Goal: Information Seeking & Learning: Find specific fact

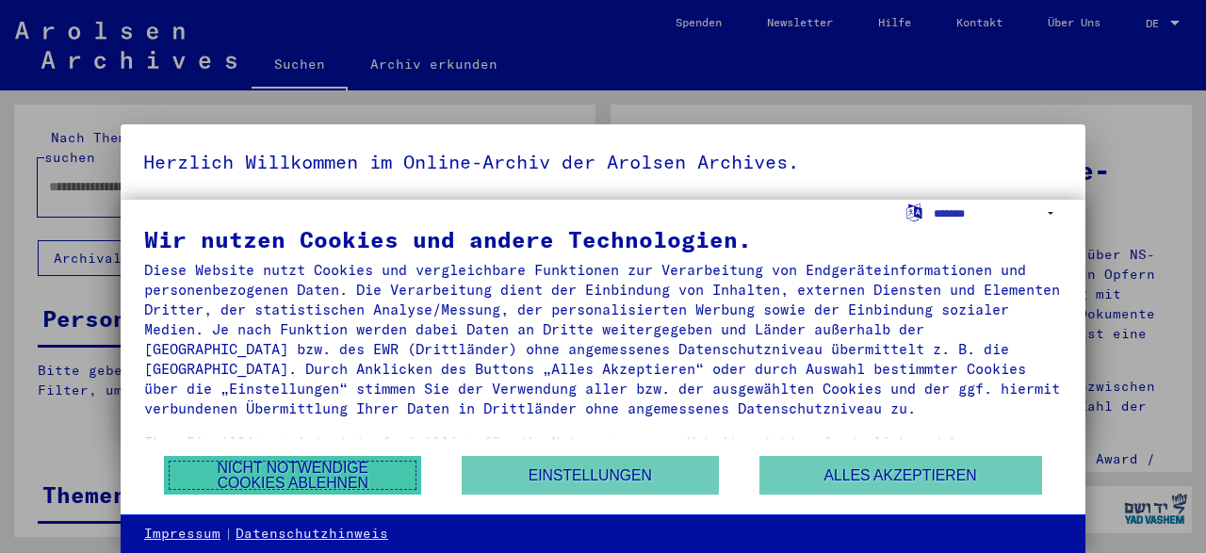
click at [316, 470] on button "Nicht notwendige Cookies ablehnen" at bounding box center [292, 475] width 257 height 39
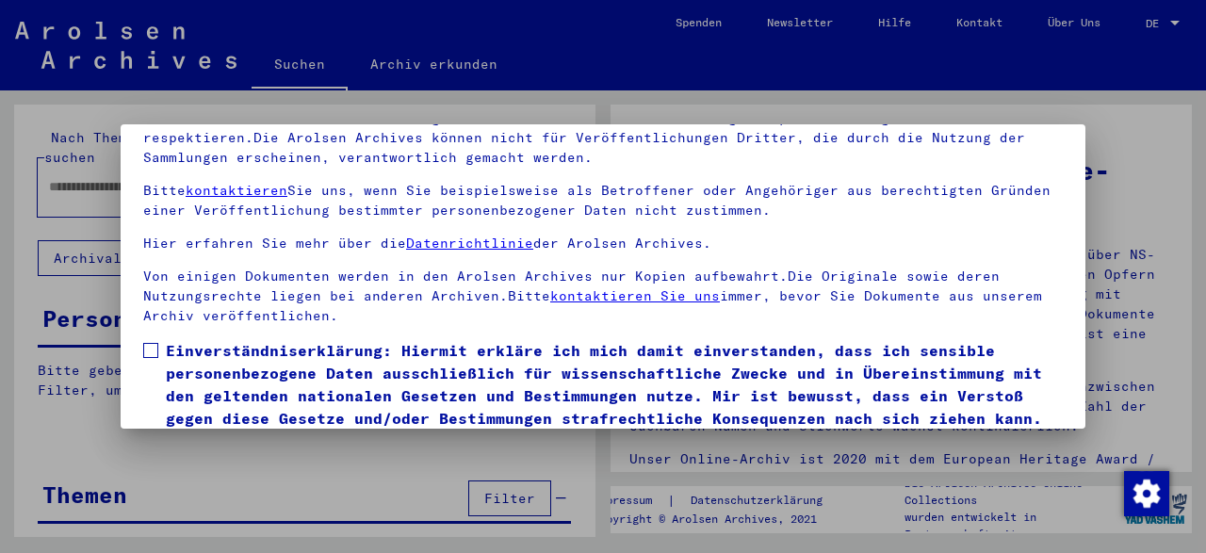
scroll to position [149, 0]
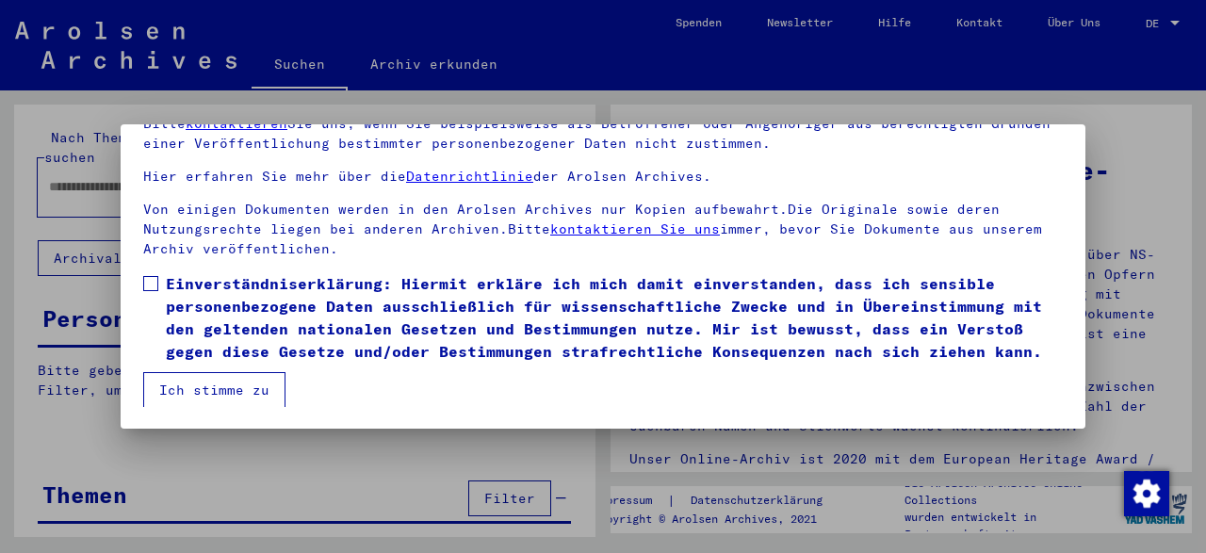
click at [888, 306] on span "Einverständniserklärung: Hiermit erkläre ich mich damit einverstanden, dass ich…" at bounding box center [614, 317] width 897 height 90
click at [213, 386] on button "Ich stimme zu" at bounding box center [214, 390] width 142 height 36
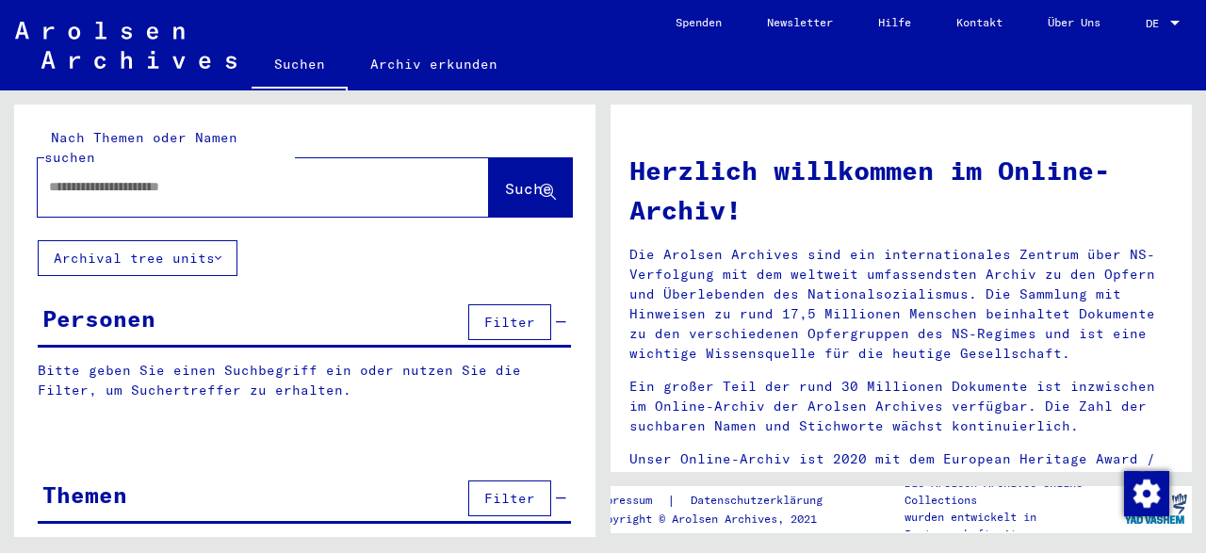
click at [174, 177] on input "text" at bounding box center [241, 187] width 384 height 20
paste input "**********"
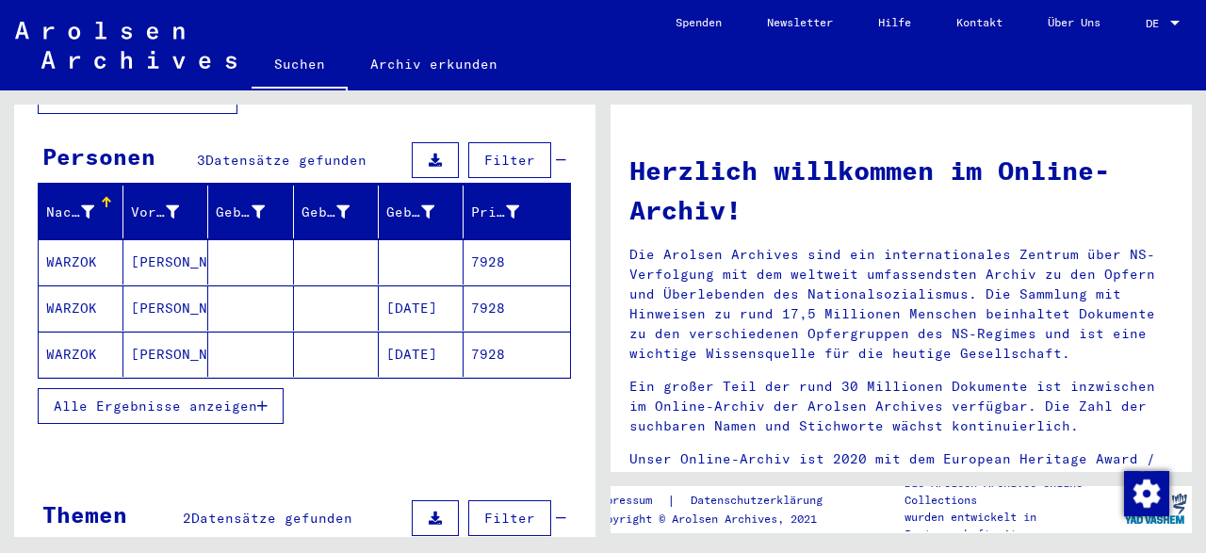
scroll to position [196, 0]
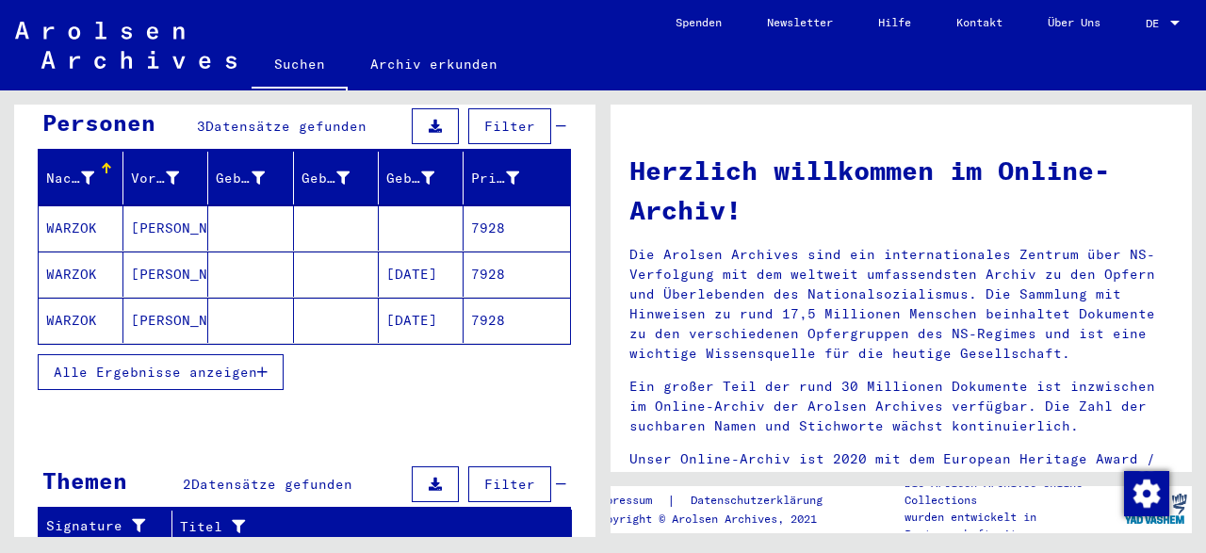
click at [75, 252] on mat-cell "WARZOK" at bounding box center [81, 274] width 85 height 45
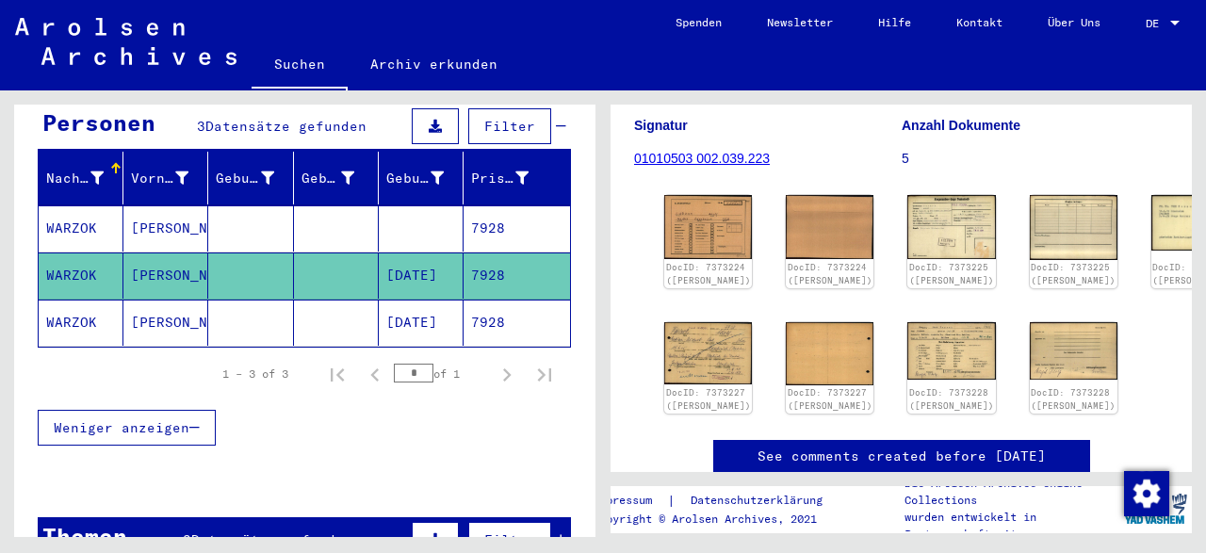
scroll to position [294, 0]
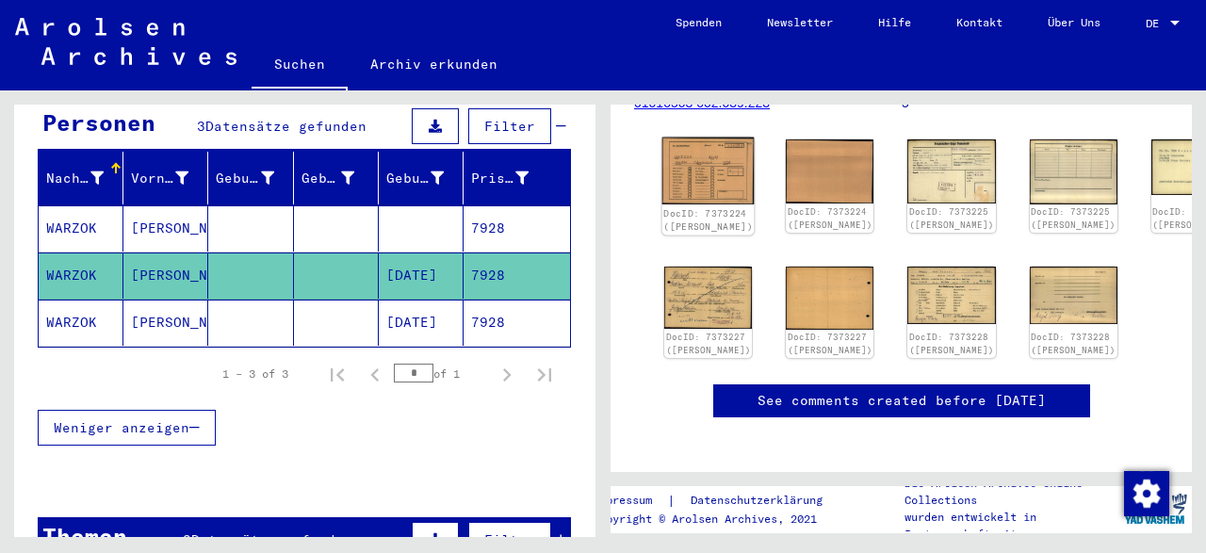
click at [684, 159] on img at bounding box center [709, 171] width 92 height 67
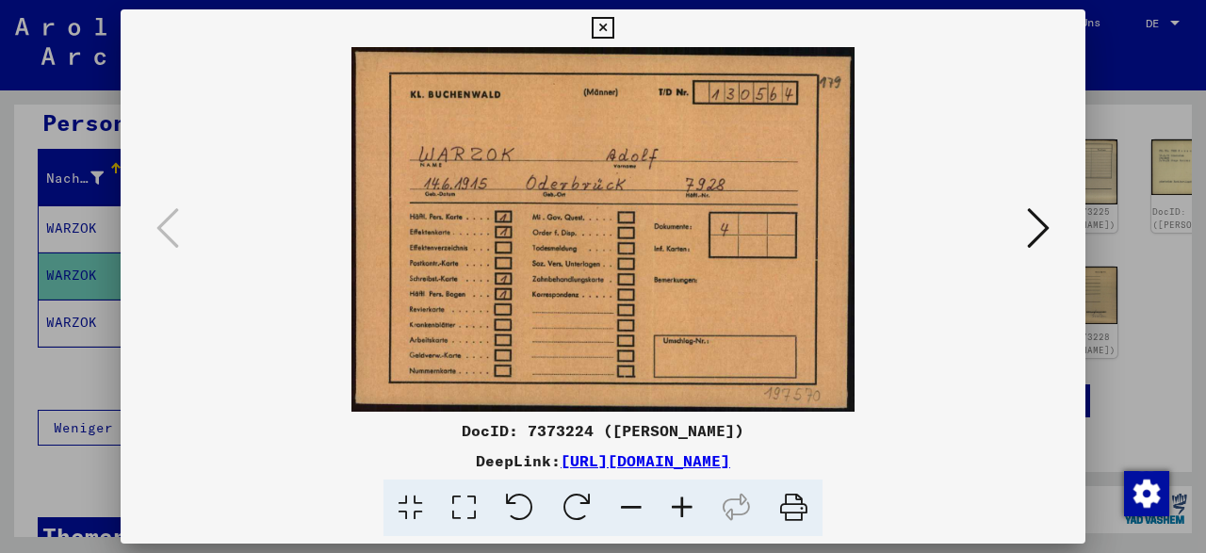
click at [1041, 240] on icon at bounding box center [1038, 227] width 23 height 45
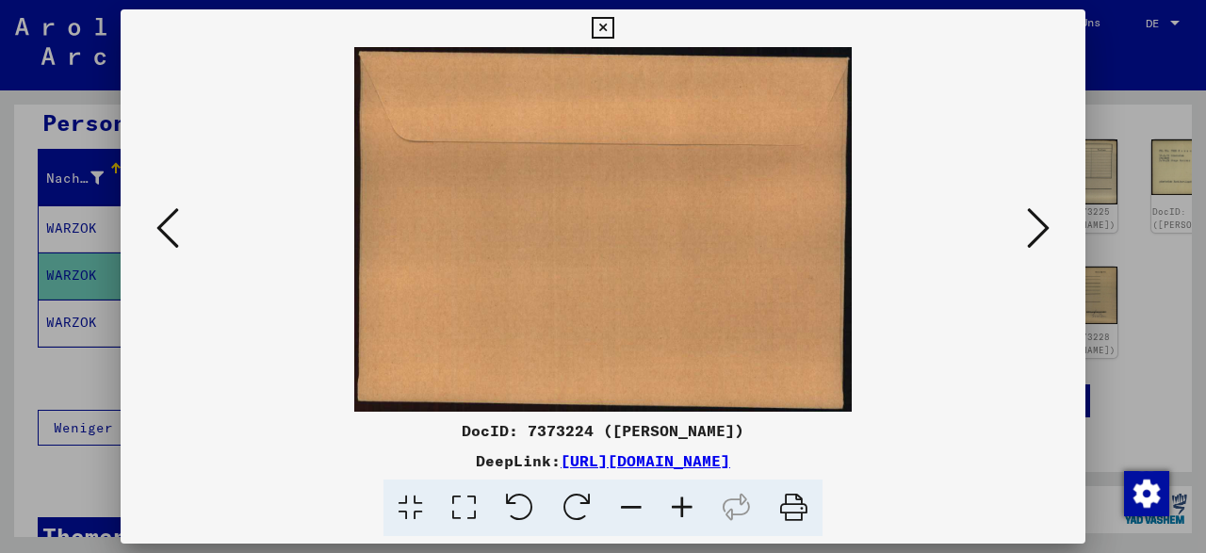
click at [1041, 240] on icon at bounding box center [1038, 227] width 23 height 45
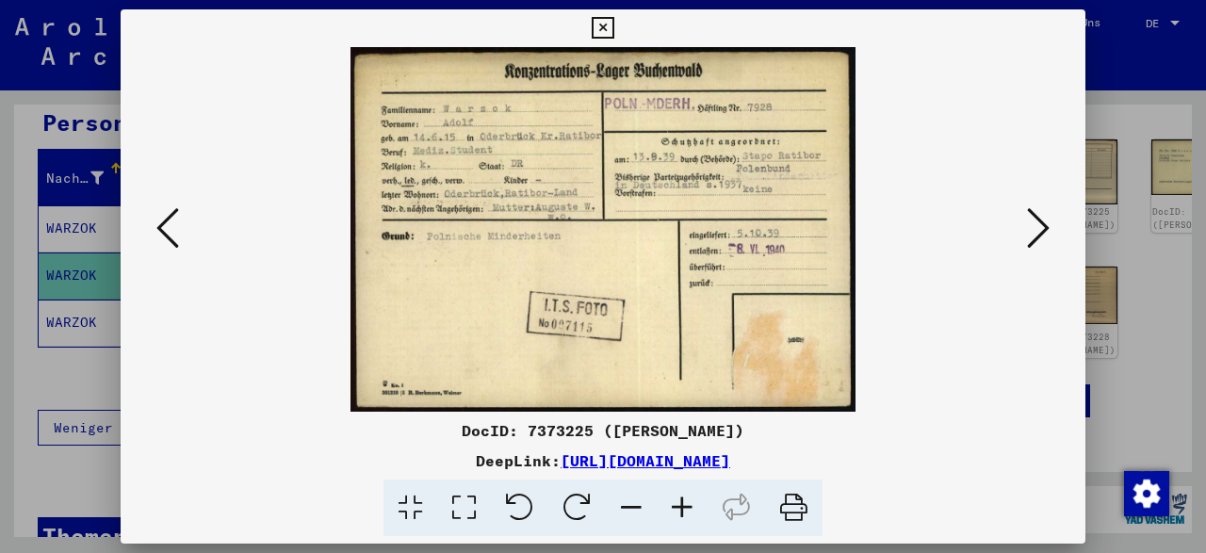
click at [1040, 237] on icon at bounding box center [1038, 227] width 23 height 45
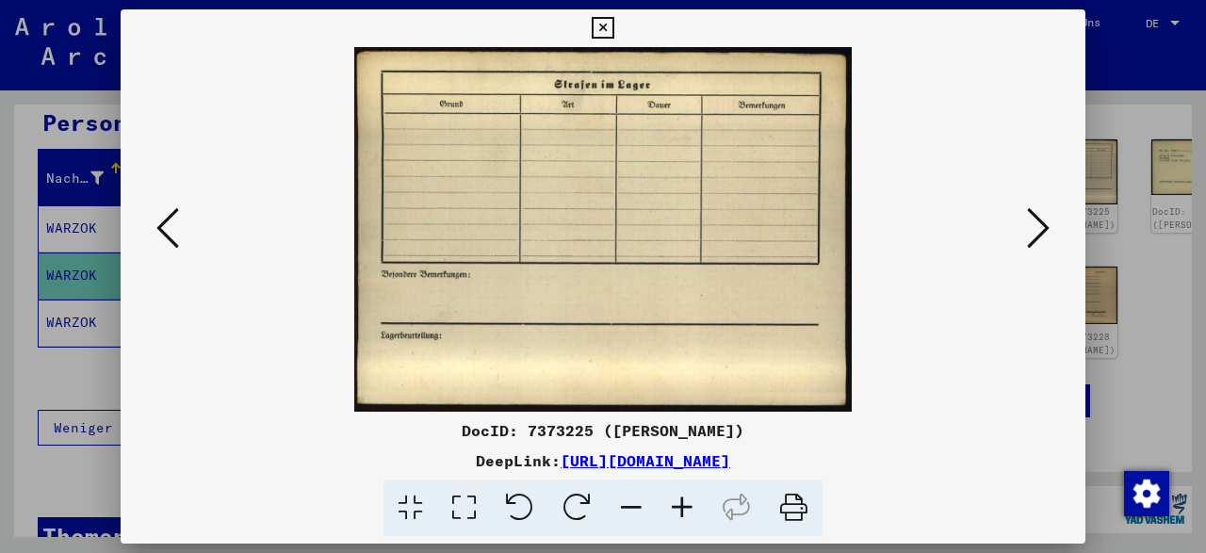
click at [1040, 237] on icon at bounding box center [1038, 227] width 23 height 45
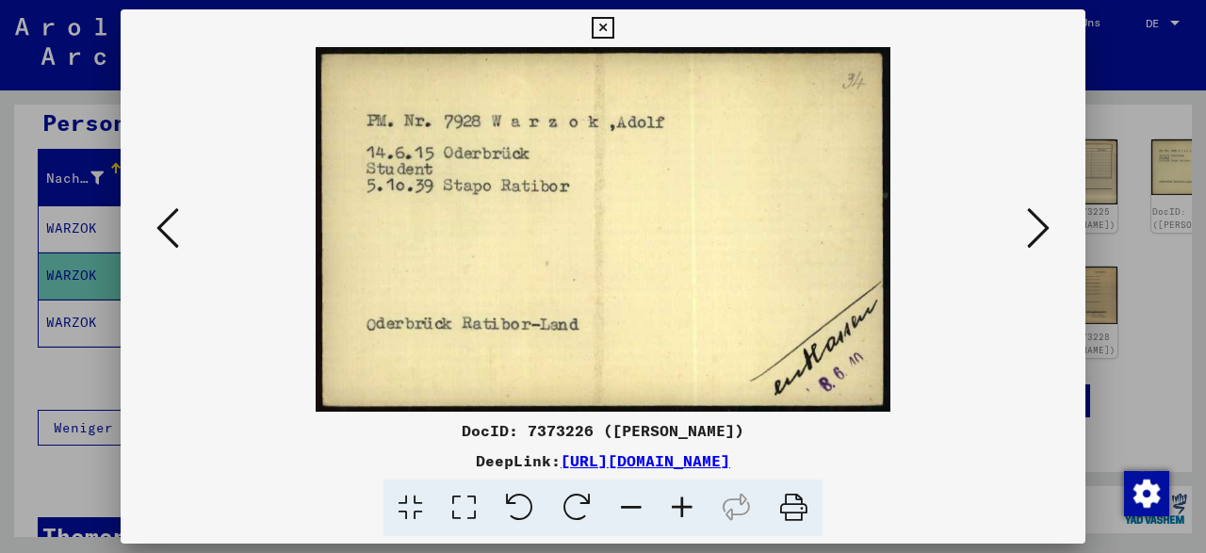
click at [1038, 235] on icon at bounding box center [1038, 227] width 23 height 45
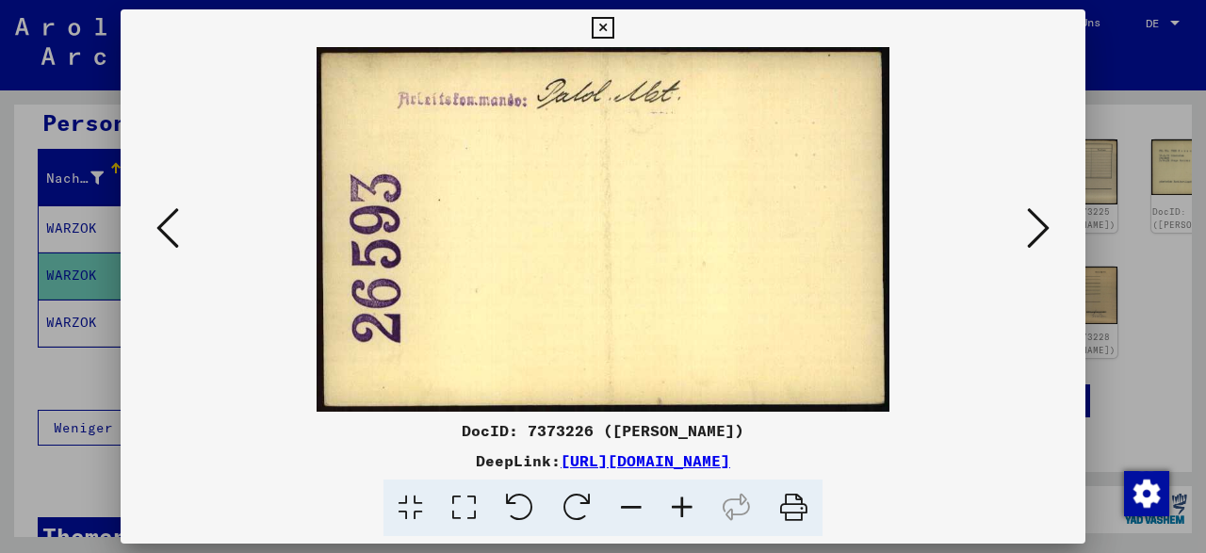
click at [1038, 235] on icon at bounding box center [1038, 227] width 23 height 45
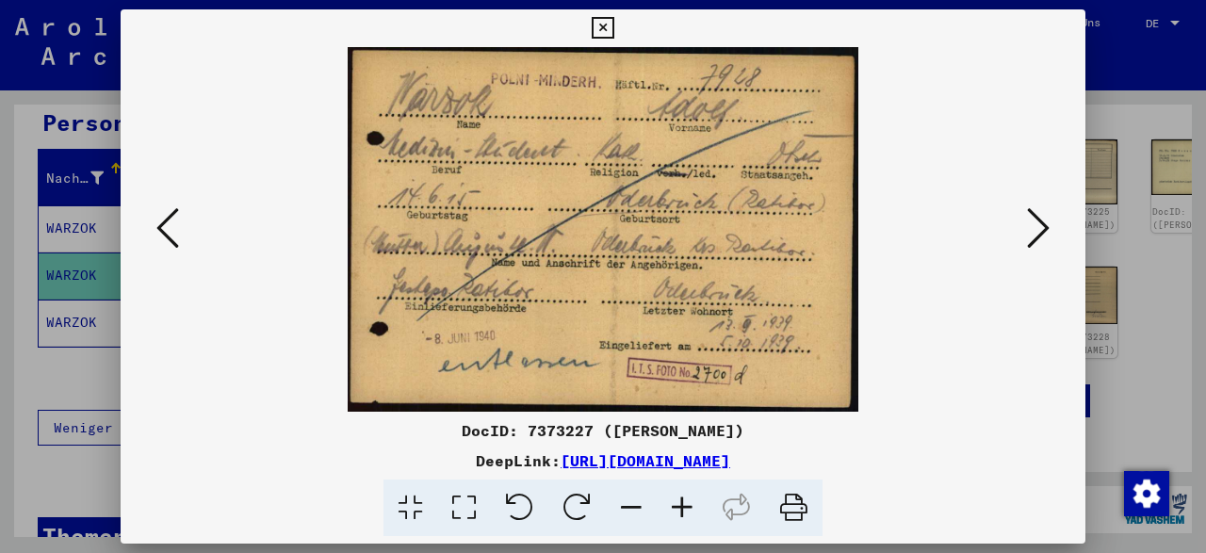
click at [1038, 235] on icon at bounding box center [1038, 227] width 23 height 45
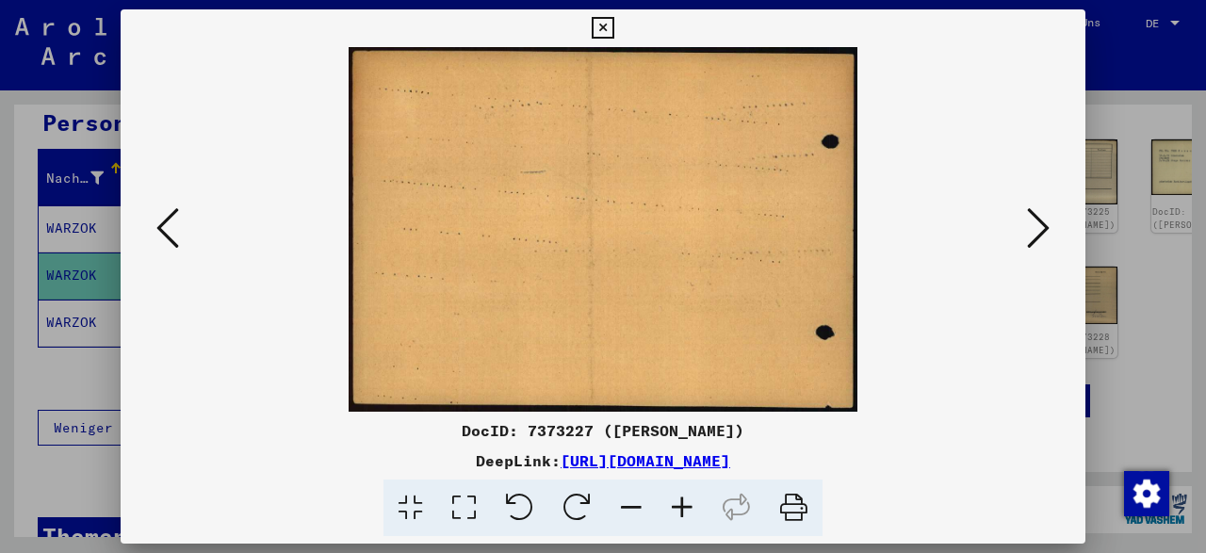
click at [1038, 235] on icon at bounding box center [1038, 227] width 23 height 45
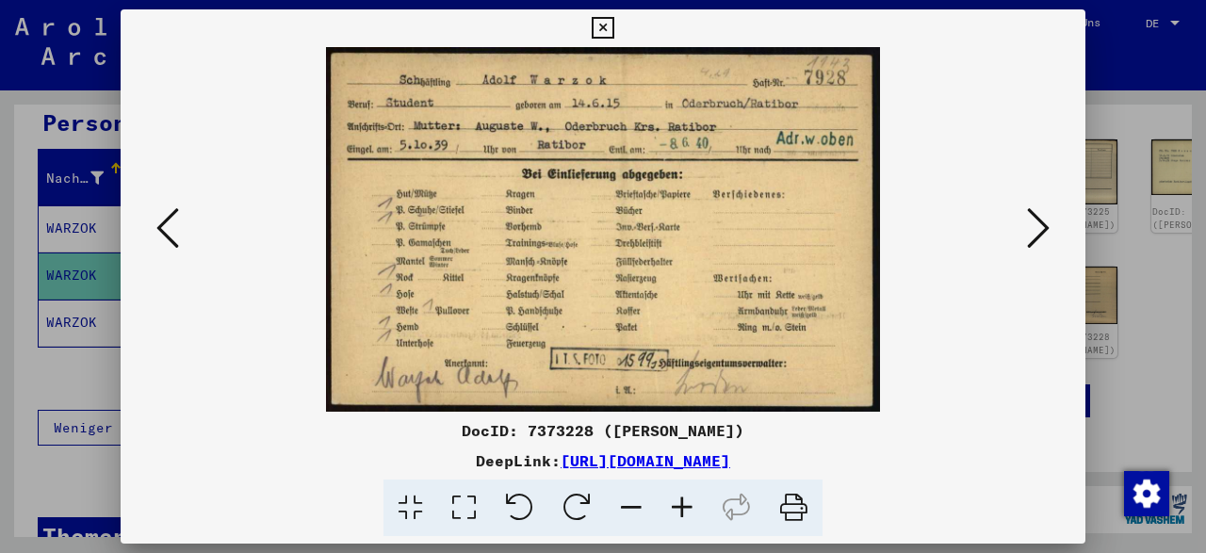
click at [1037, 230] on icon at bounding box center [1038, 227] width 23 height 45
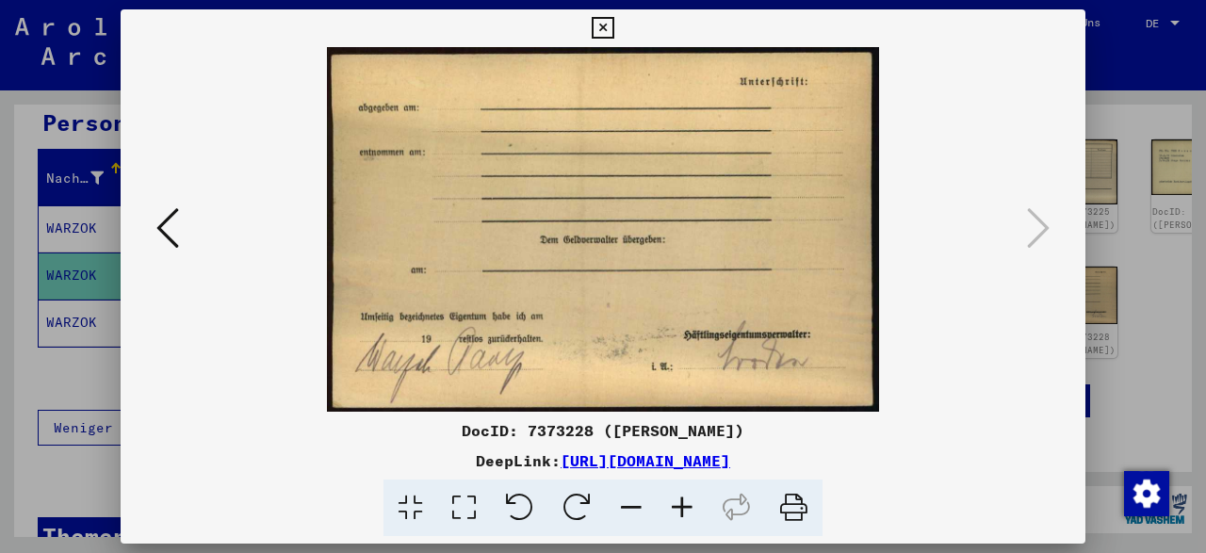
click at [614, 32] on icon at bounding box center [603, 28] width 22 height 23
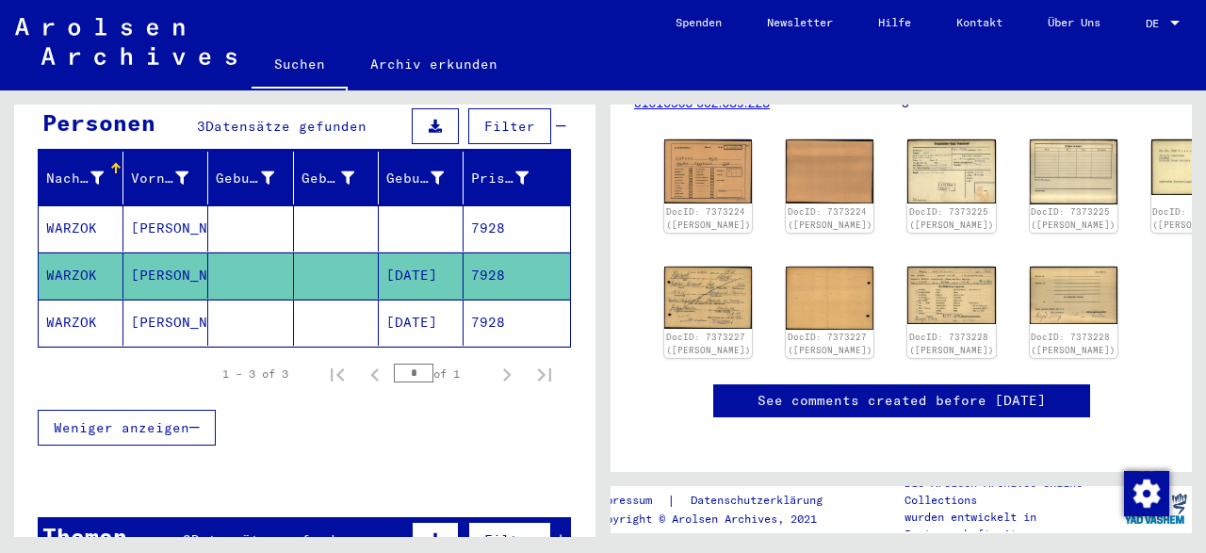
click at [140, 300] on mat-cell "[PERSON_NAME]" at bounding box center [165, 323] width 85 height 46
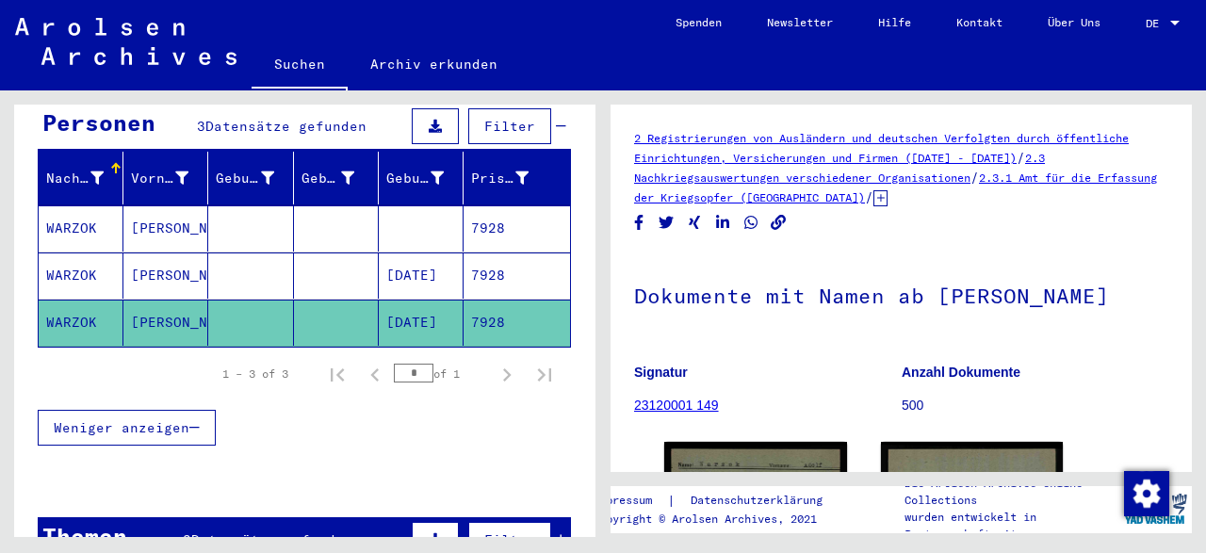
scroll to position [196, 0]
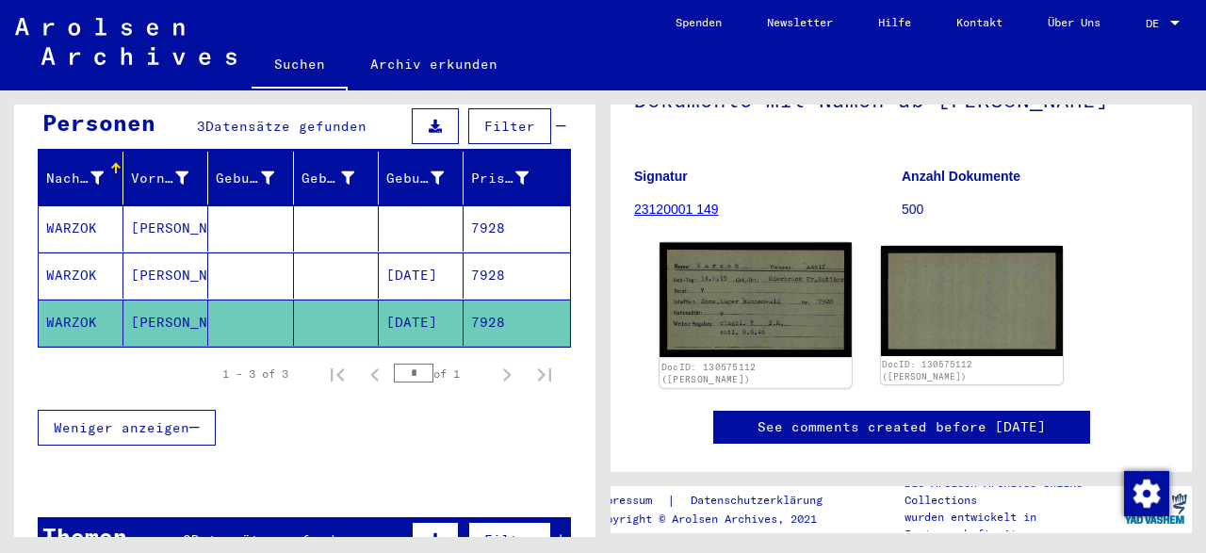
click at [722, 303] on img at bounding box center [755, 300] width 191 height 115
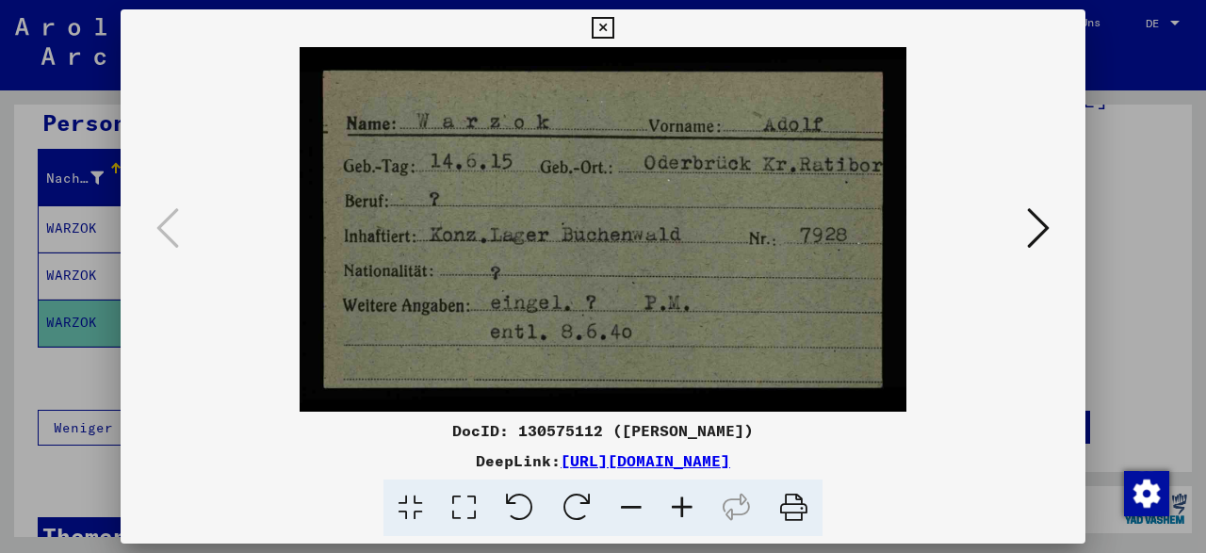
click at [1036, 244] on icon at bounding box center [1038, 227] width 23 height 45
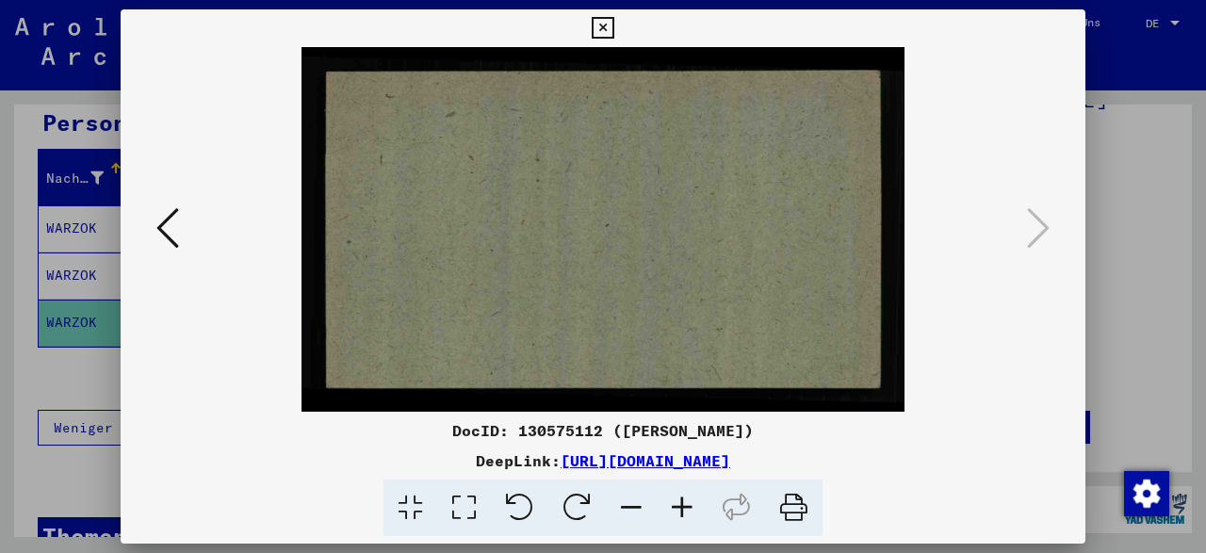
click at [614, 29] on icon at bounding box center [603, 28] width 22 height 23
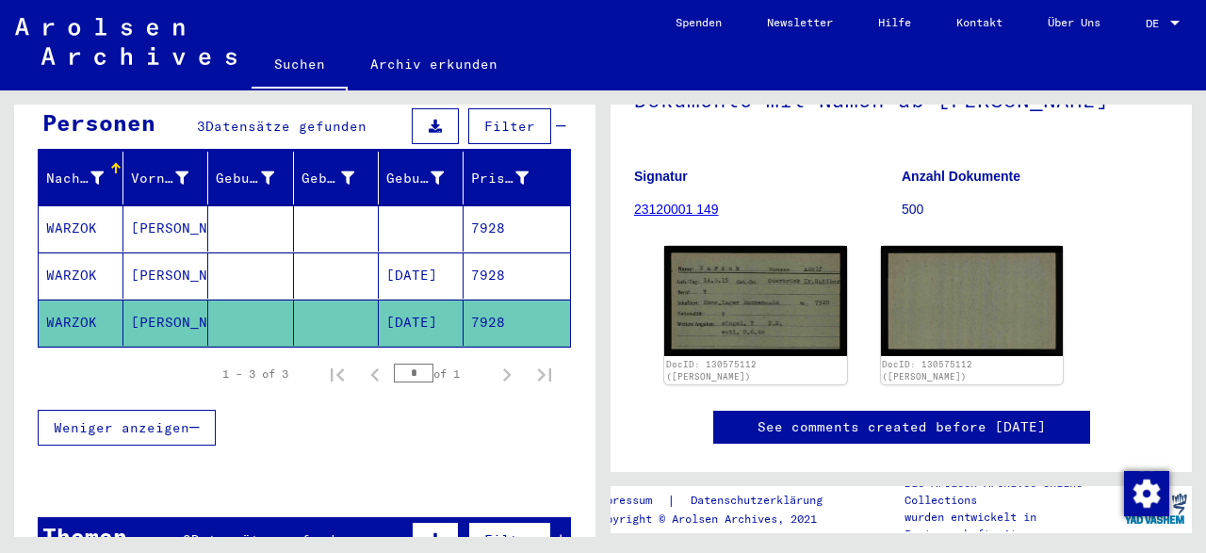
click at [138, 214] on mat-cell "[PERSON_NAME]" at bounding box center [165, 228] width 85 height 46
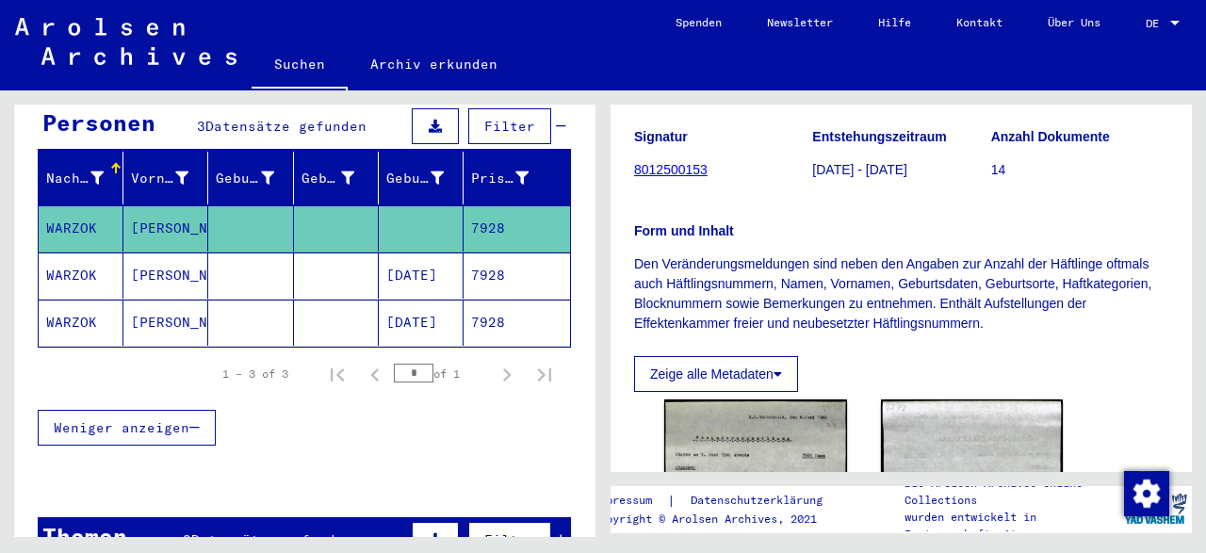
scroll to position [588, 0]
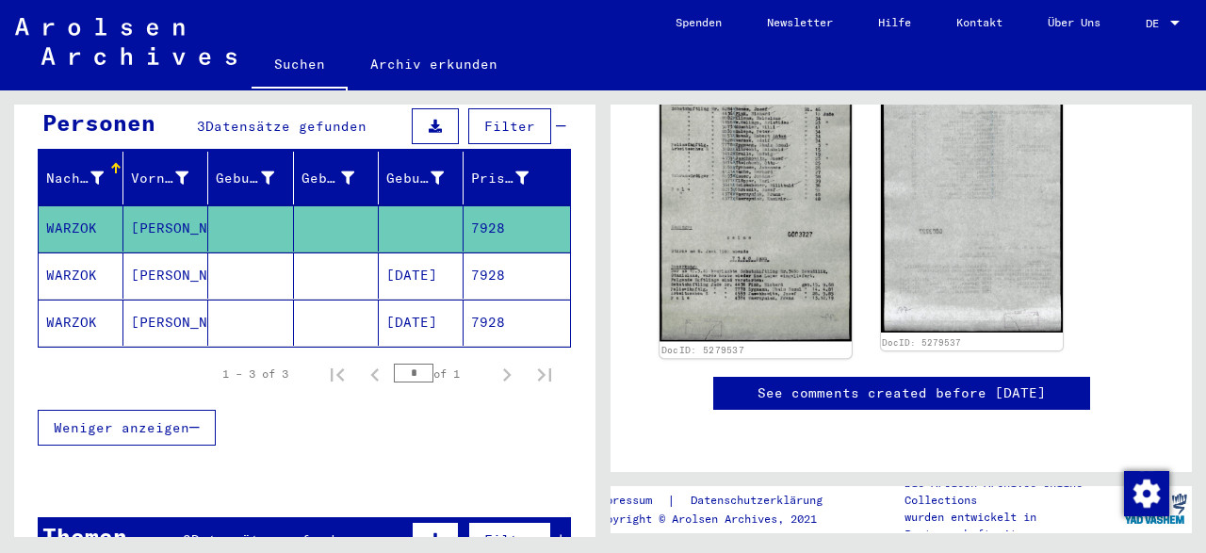
click at [792, 217] on img at bounding box center [755, 186] width 191 height 311
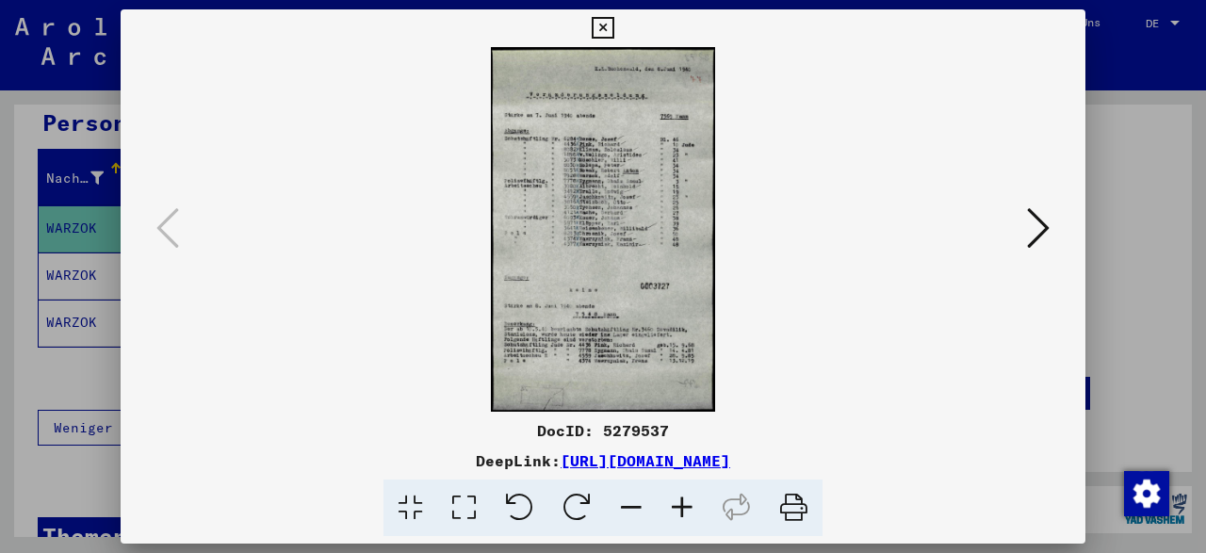
click at [618, 215] on img at bounding box center [603, 229] width 837 height 365
click at [616, 214] on img at bounding box center [603, 229] width 837 height 365
click at [676, 506] on icon at bounding box center [682, 508] width 51 height 57
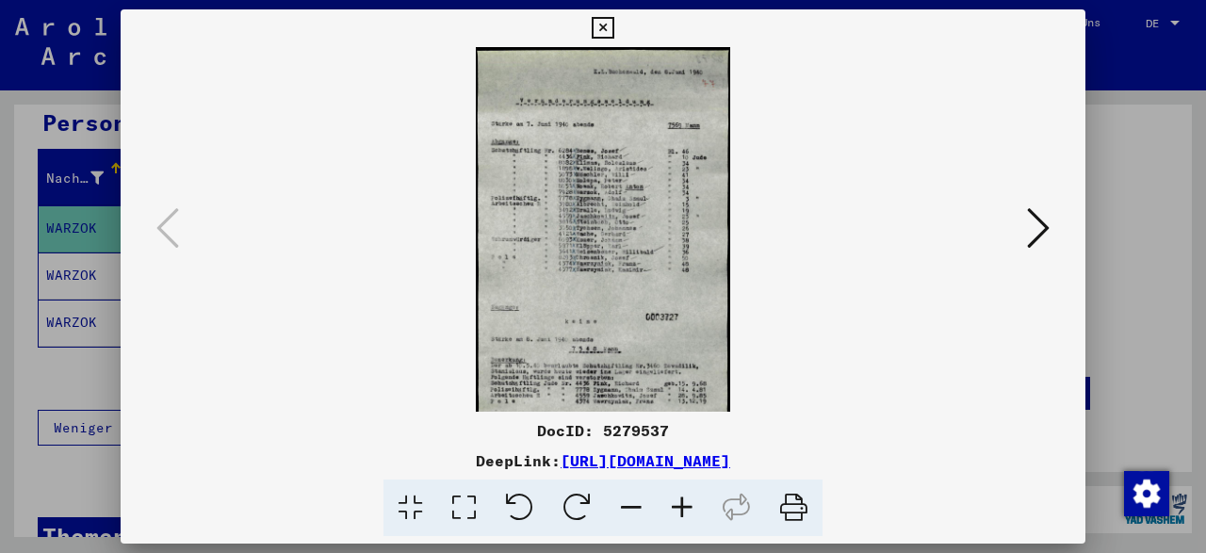
click at [676, 506] on icon at bounding box center [682, 508] width 51 height 57
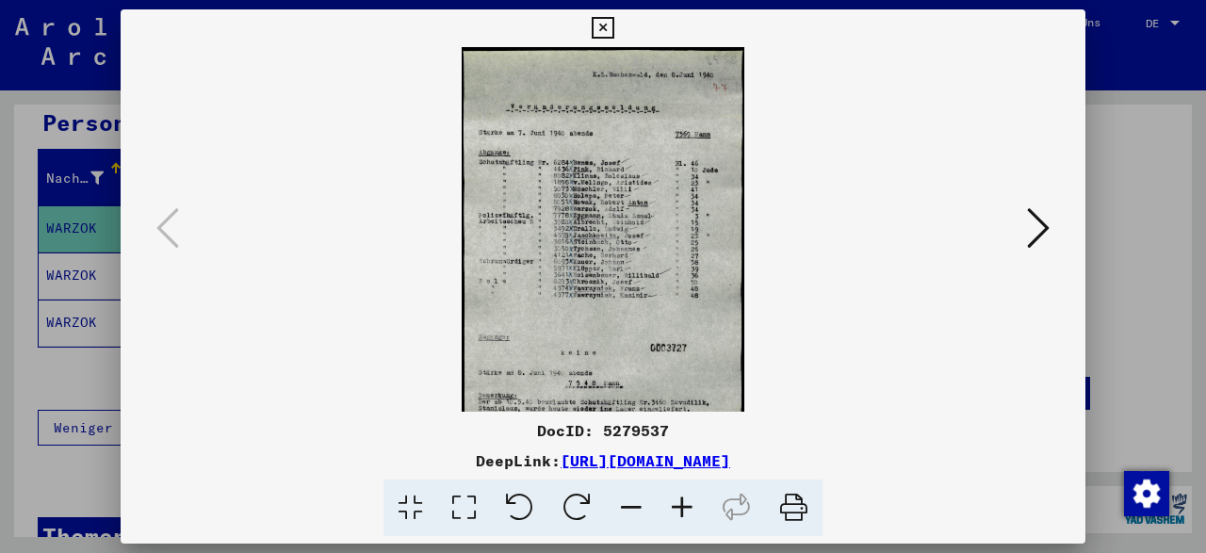
click at [676, 506] on icon at bounding box center [682, 508] width 51 height 57
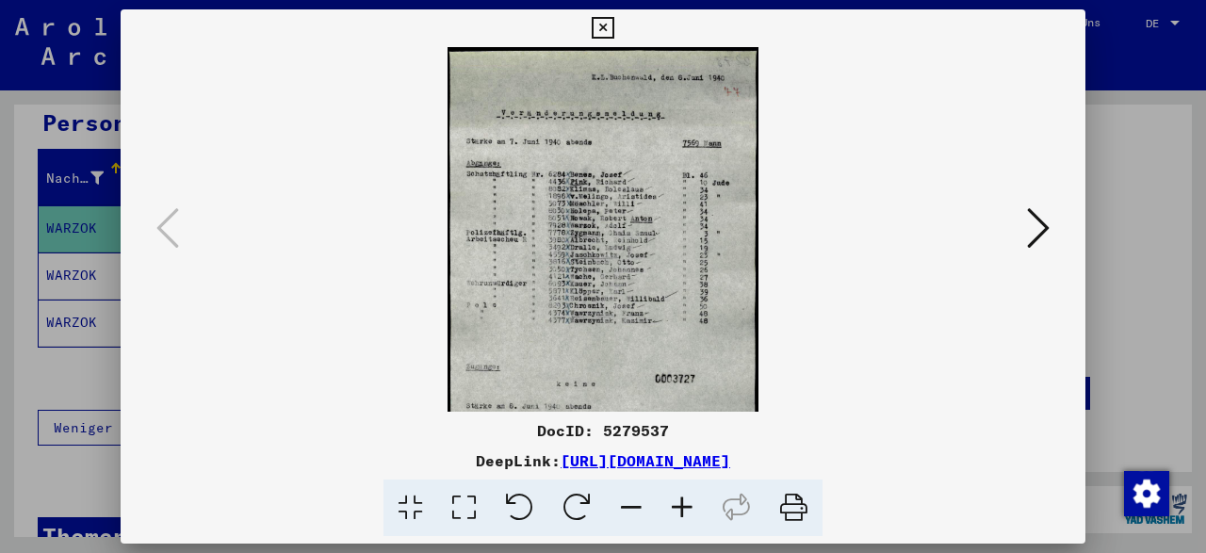
click at [676, 506] on icon at bounding box center [682, 508] width 51 height 57
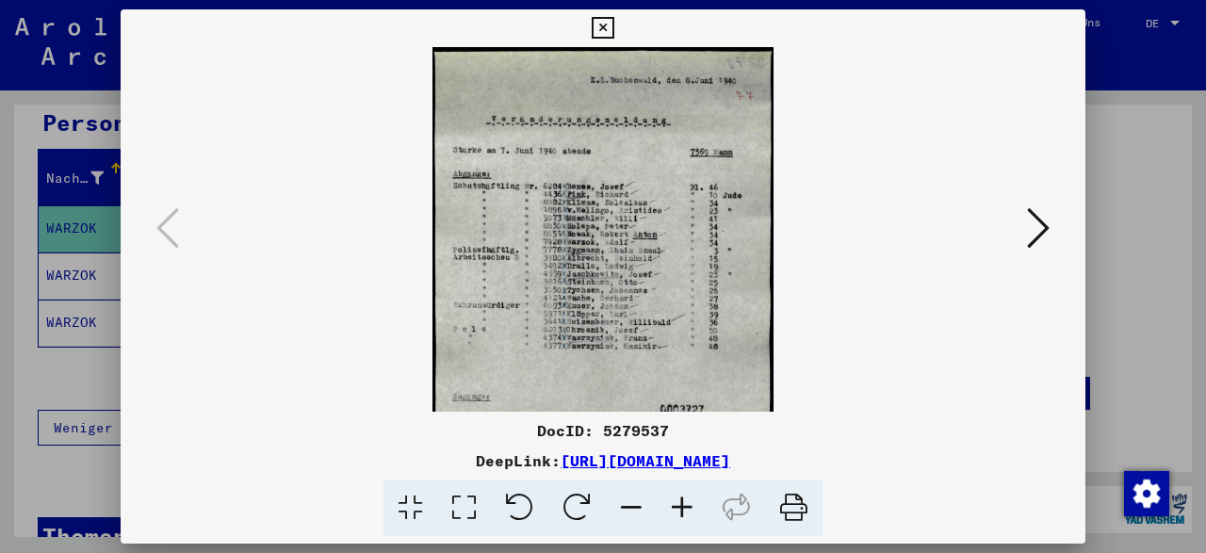
click at [1050, 238] on icon at bounding box center [1038, 227] width 23 height 45
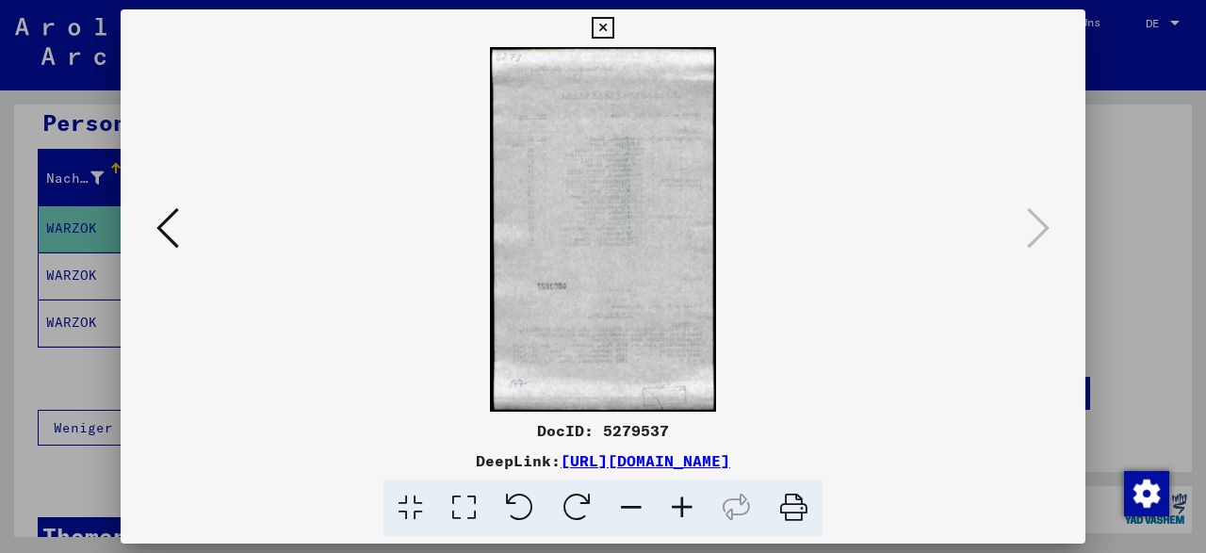
click at [614, 39] on icon at bounding box center [603, 28] width 22 height 23
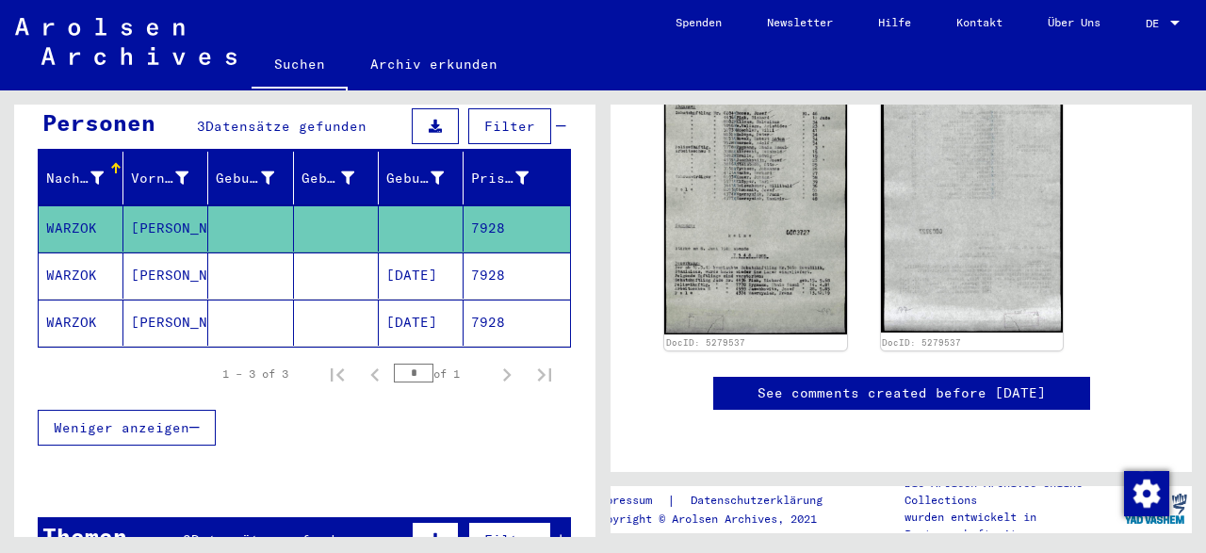
click at [80, 304] on mat-cell "WARZOK" at bounding box center [81, 323] width 85 height 46
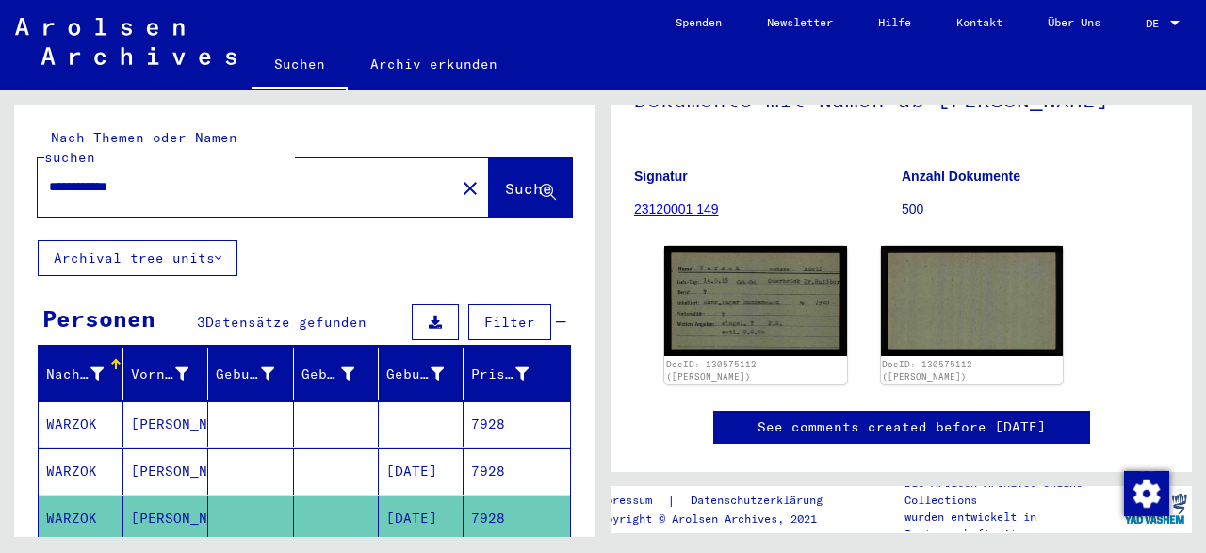
drag, startPoint x: 275, startPoint y: 169, endPoint x: 29, endPoint y: 160, distance: 246.1
click at [49, 177] on input "**********" at bounding box center [246, 187] width 395 height 20
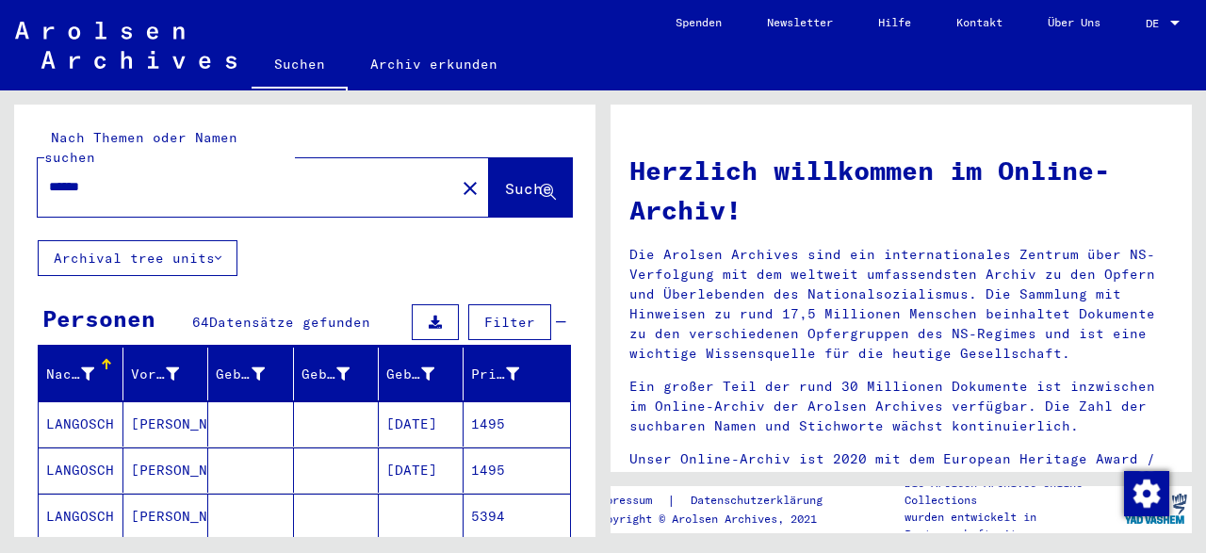
type input "******"
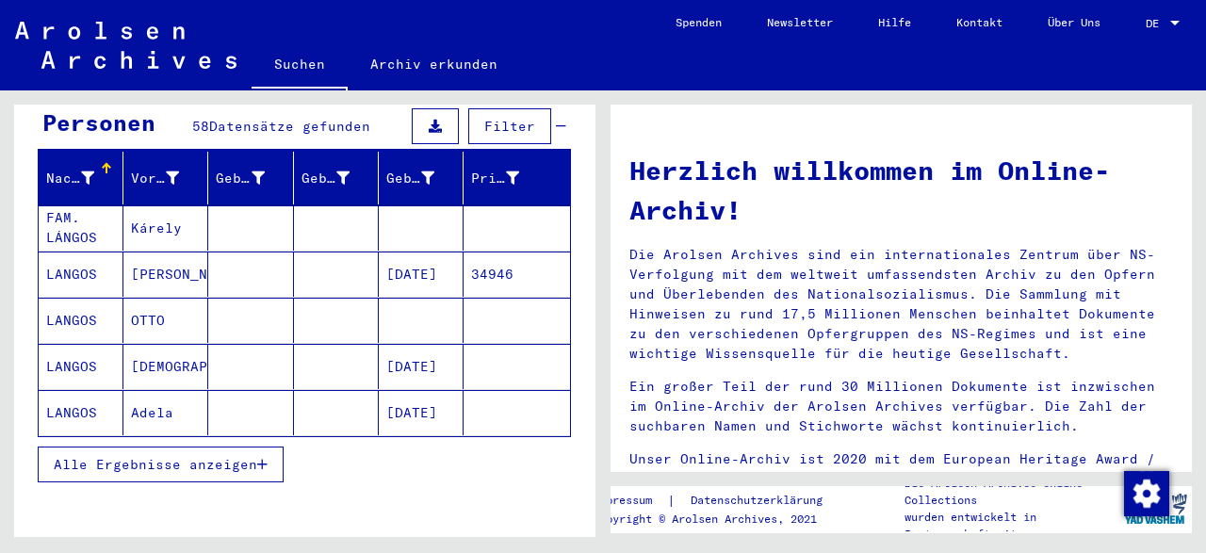
scroll to position [392, 0]
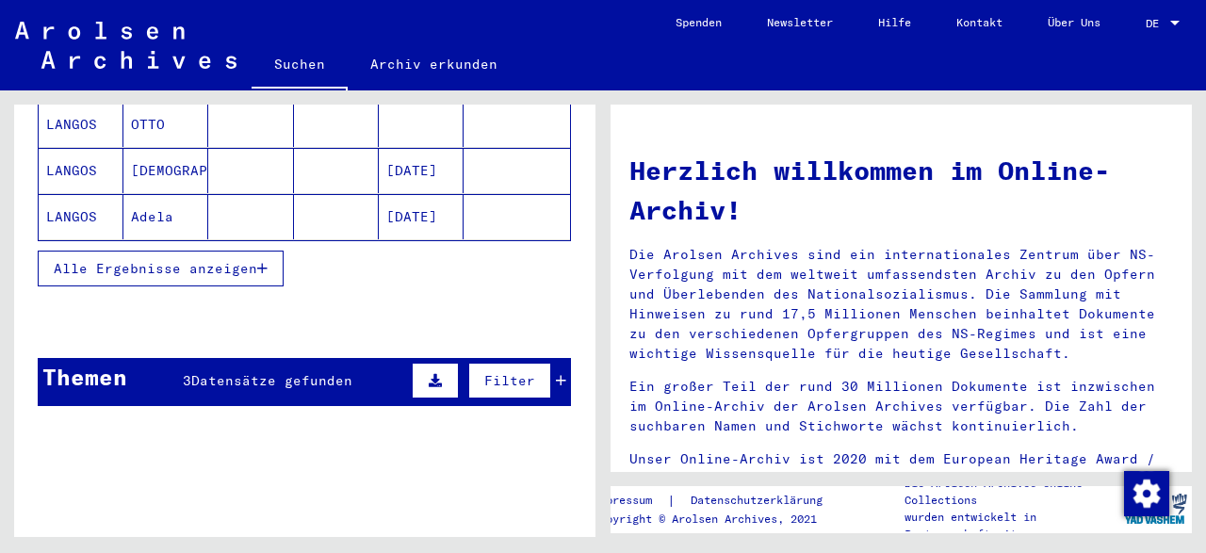
click at [223, 251] on button "Alle Ergebnisse anzeigen" at bounding box center [161, 269] width 246 height 36
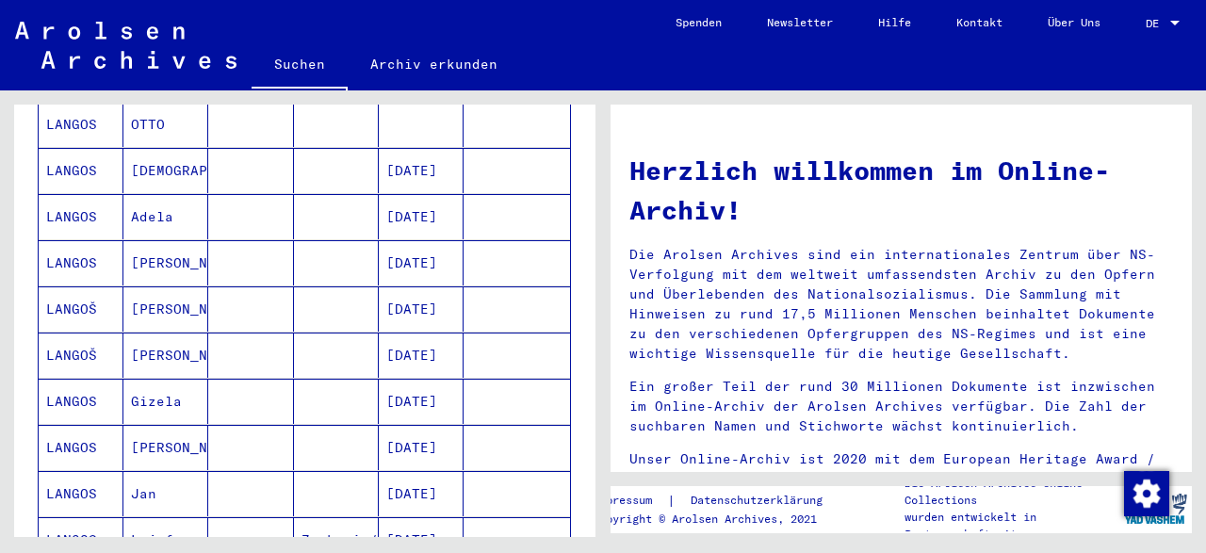
scroll to position [490, 0]
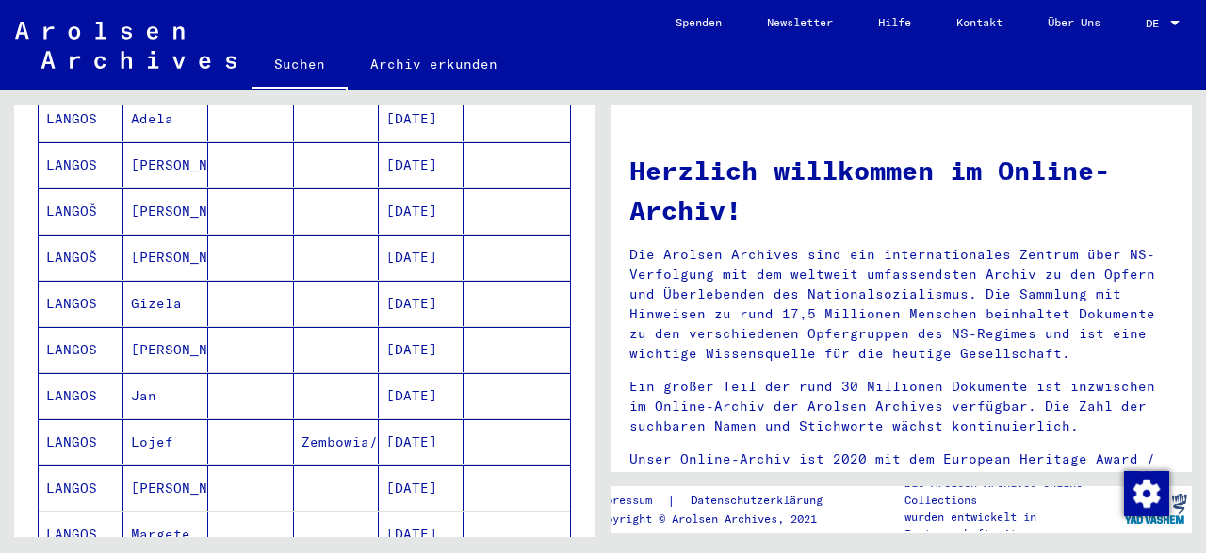
click at [423, 373] on mat-cell "[DATE]" at bounding box center [421, 395] width 85 height 45
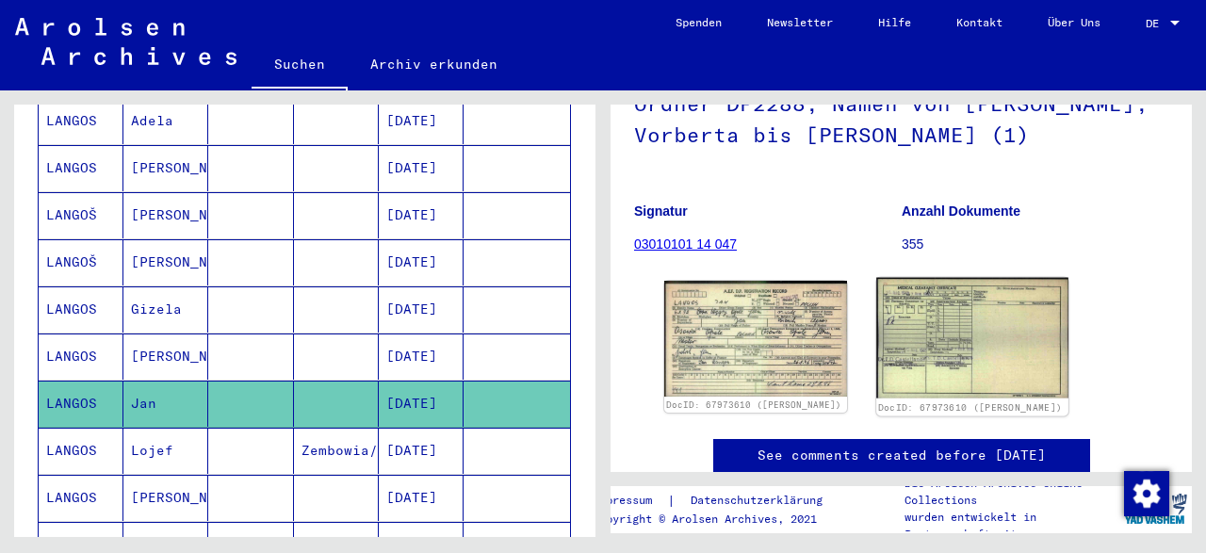
scroll to position [196, 0]
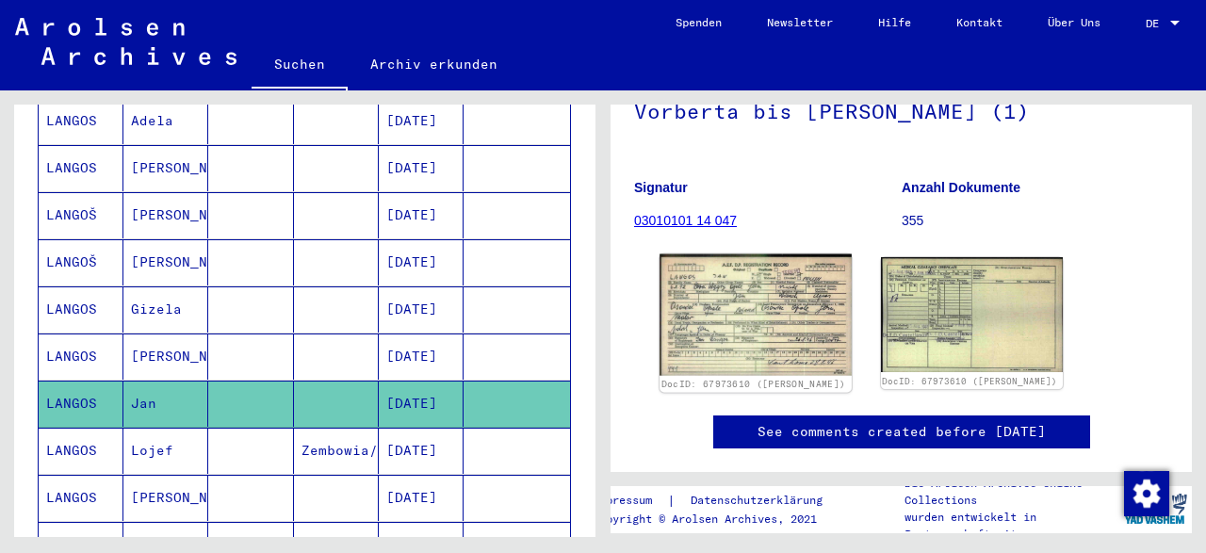
click at [757, 314] on img at bounding box center [755, 315] width 191 height 122
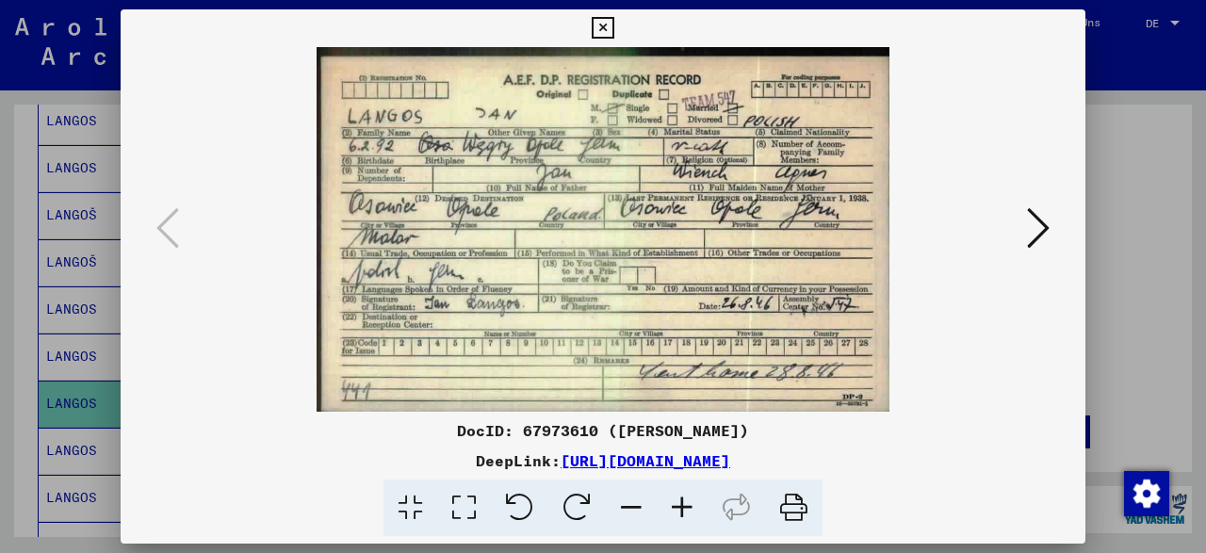
click at [614, 25] on icon at bounding box center [603, 28] width 22 height 23
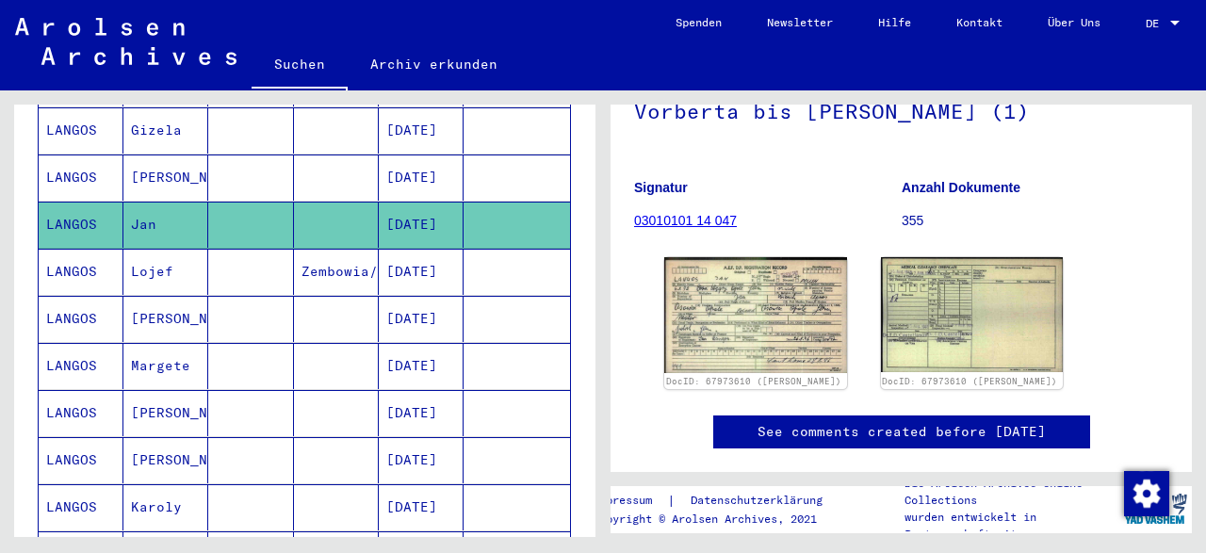
scroll to position [688, 0]
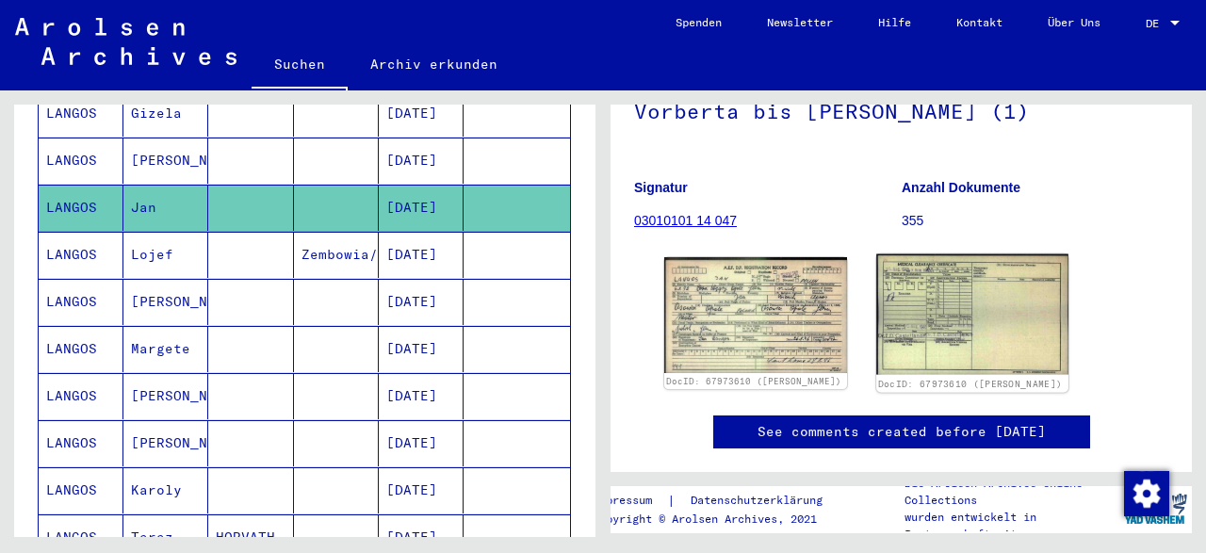
click at [1038, 321] on img at bounding box center [972, 314] width 191 height 121
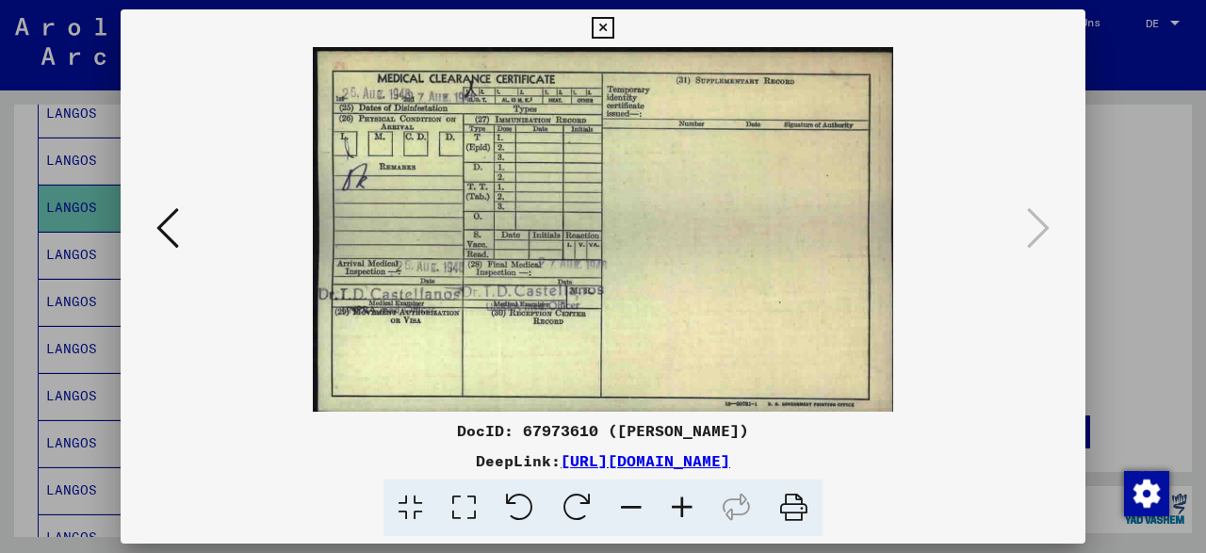
click at [171, 237] on icon at bounding box center [167, 227] width 23 height 45
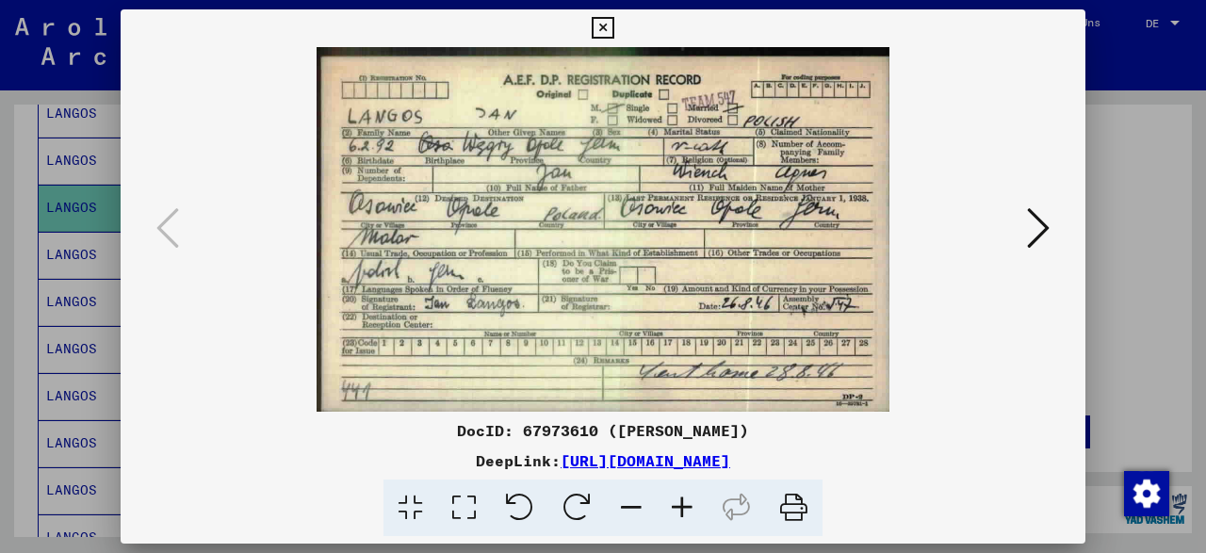
click at [614, 27] on icon at bounding box center [603, 28] width 22 height 23
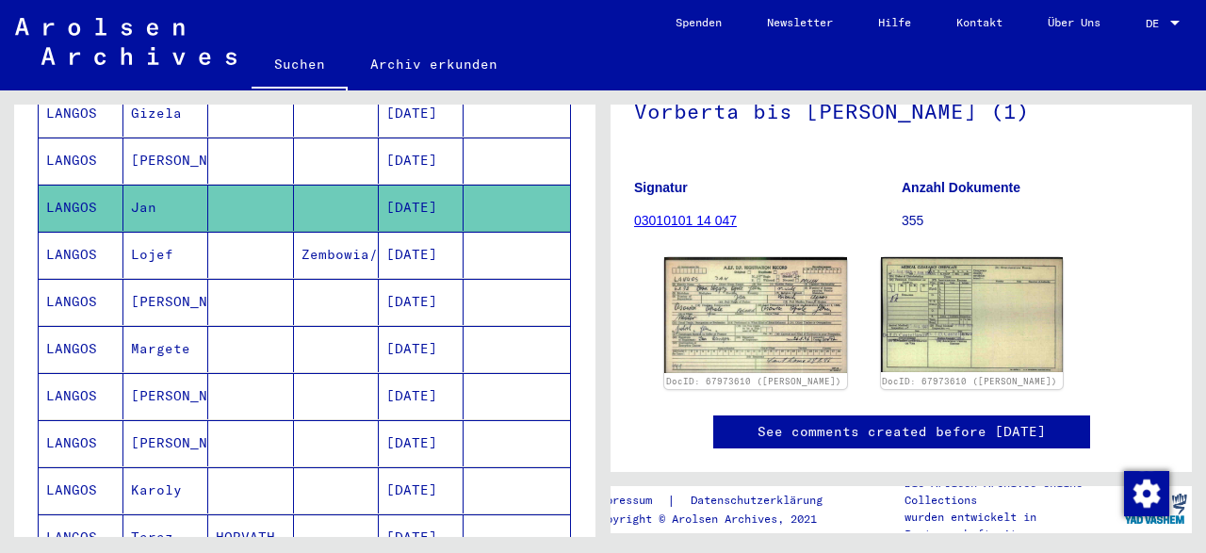
scroll to position [1276, 0]
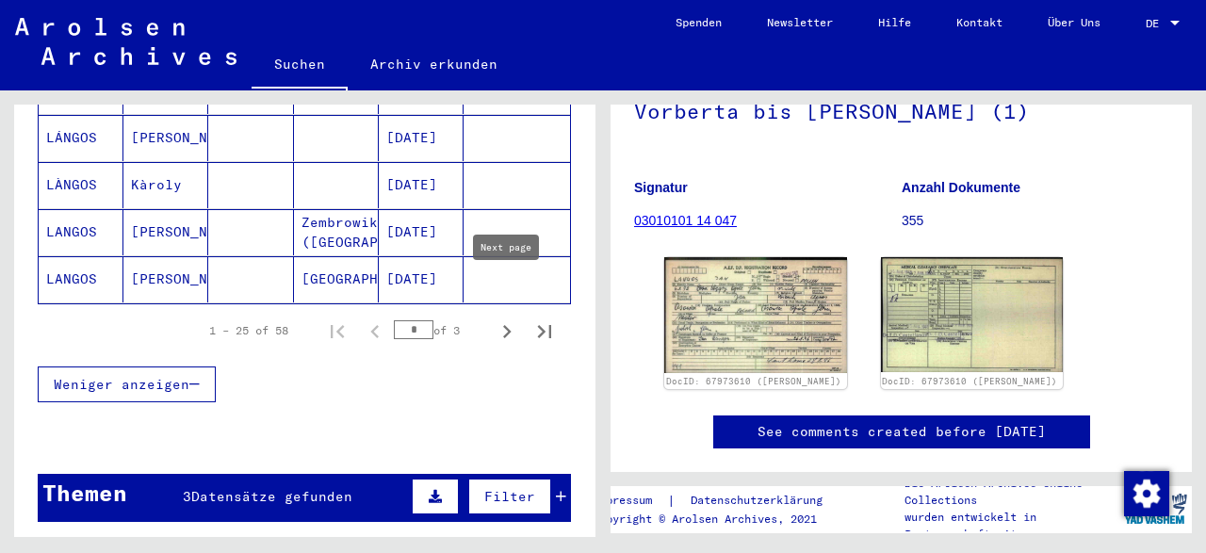
click at [507, 319] on icon "Next page" at bounding box center [507, 332] width 26 height 26
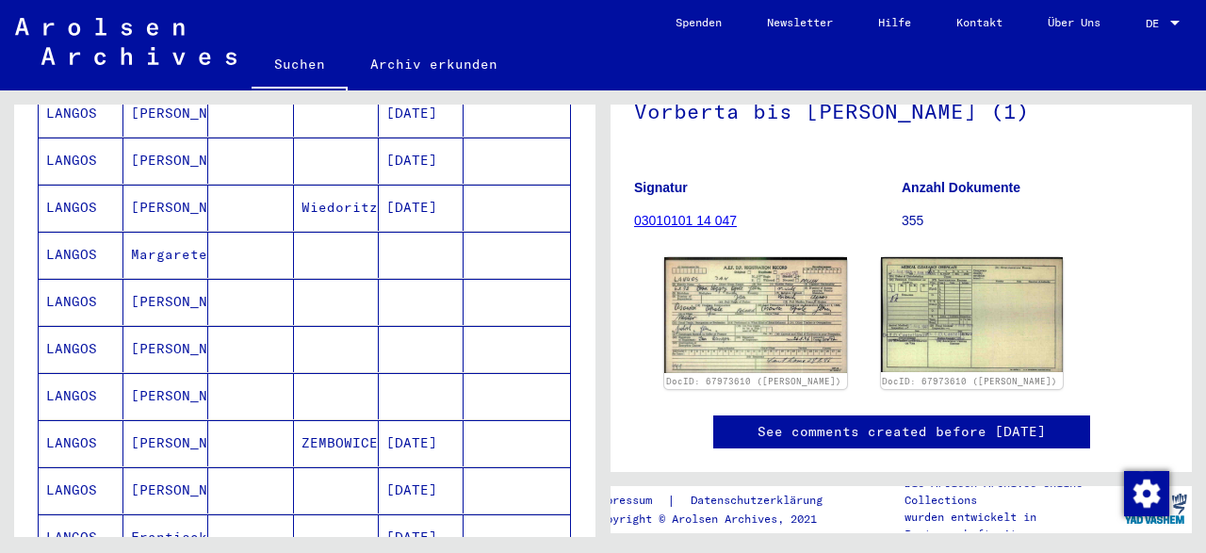
scroll to position [786, 0]
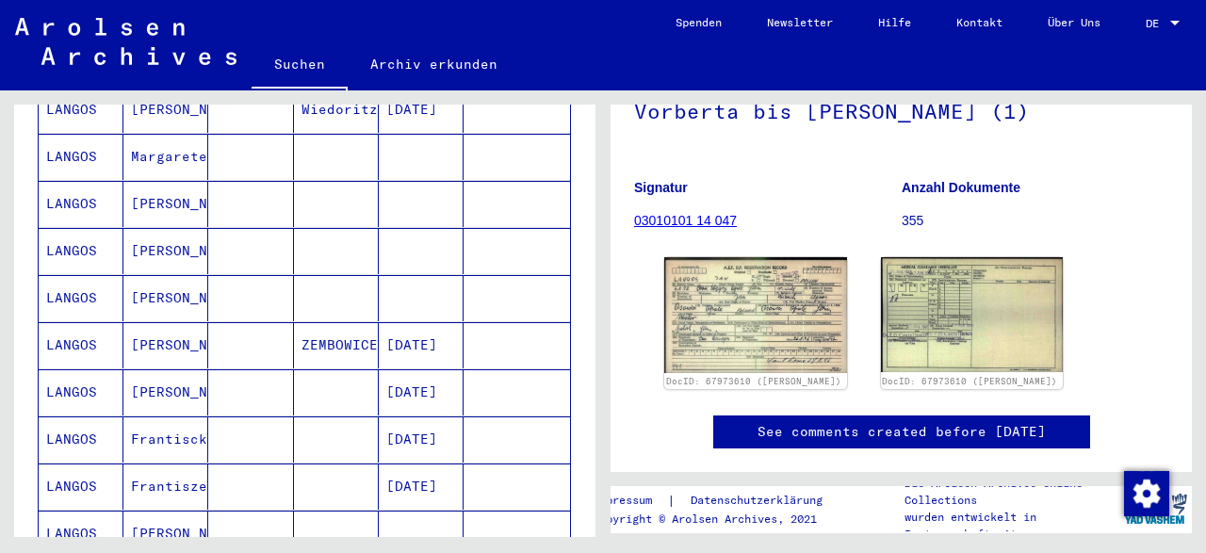
click at [162, 369] on mat-cell "[PERSON_NAME]" at bounding box center [165, 392] width 85 height 46
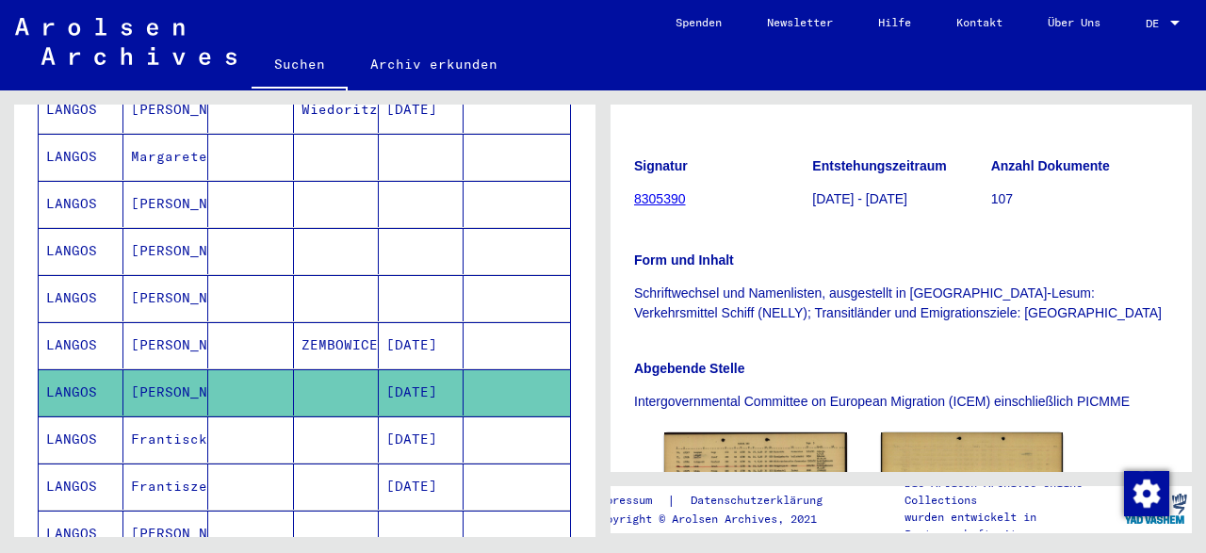
scroll to position [392, 0]
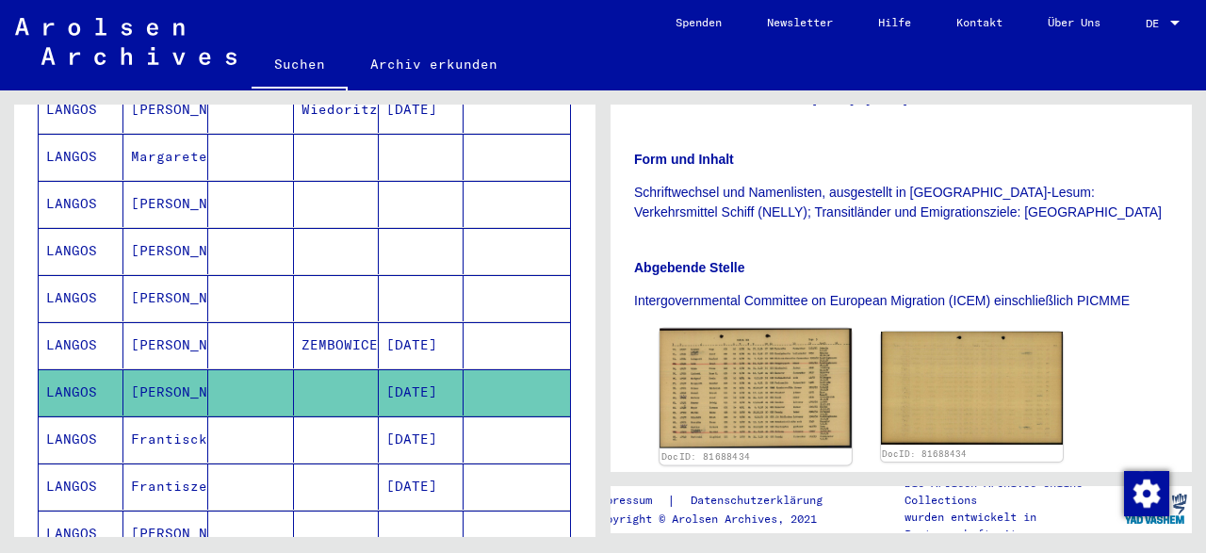
click at [772, 372] on img at bounding box center [755, 389] width 191 height 120
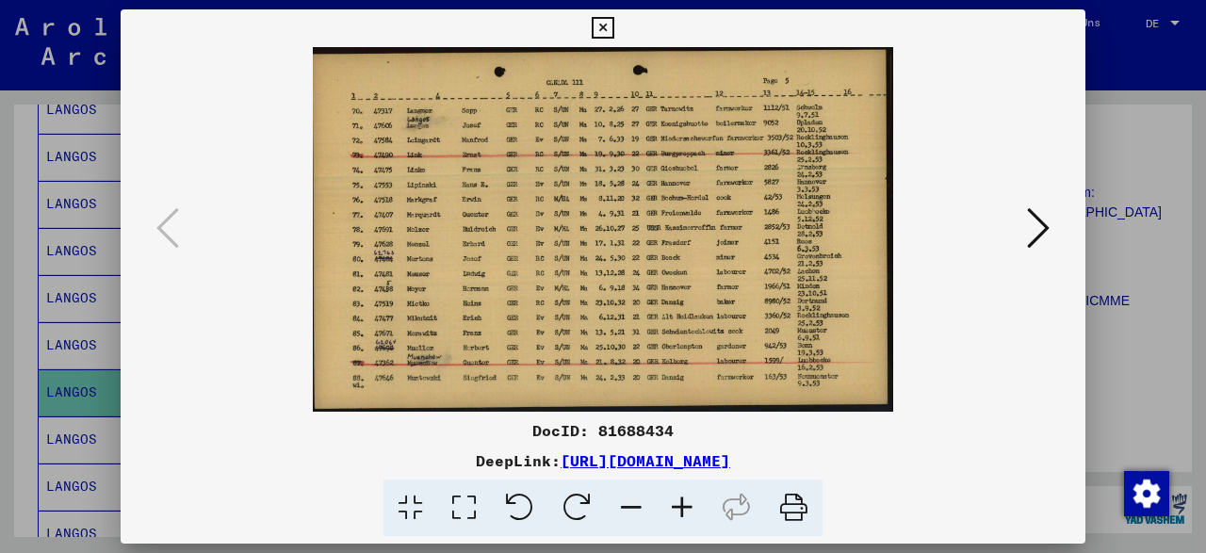
click at [614, 27] on icon at bounding box center [603, 28] width 22 height 23
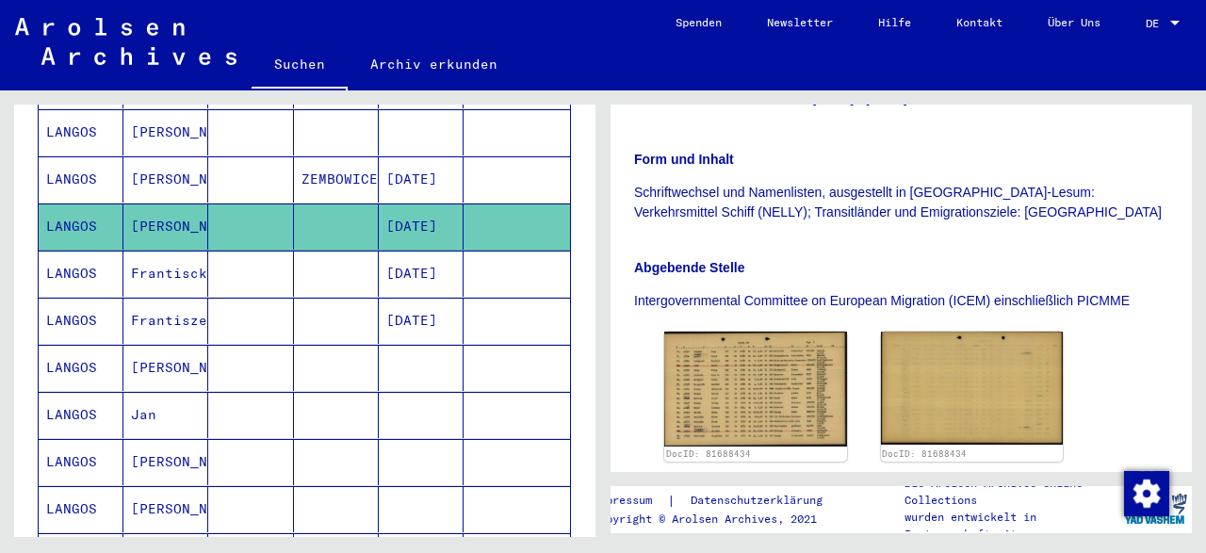
scroll to position [982, 0]
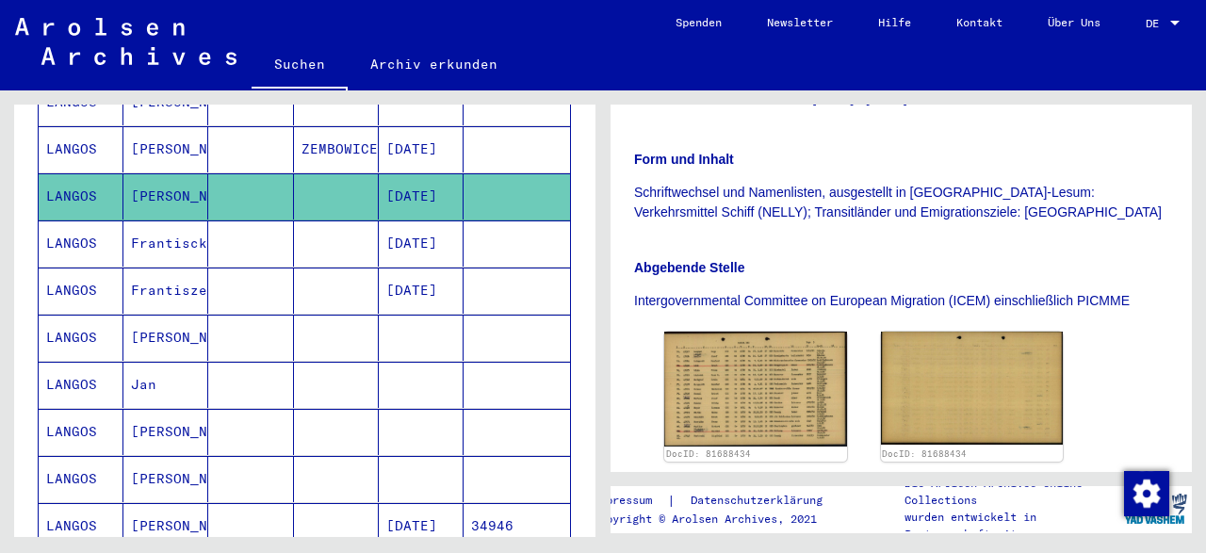
click at [181, 221] on mat-cell "Frantisck" at bounding box center [165, 244] width 85 height 46
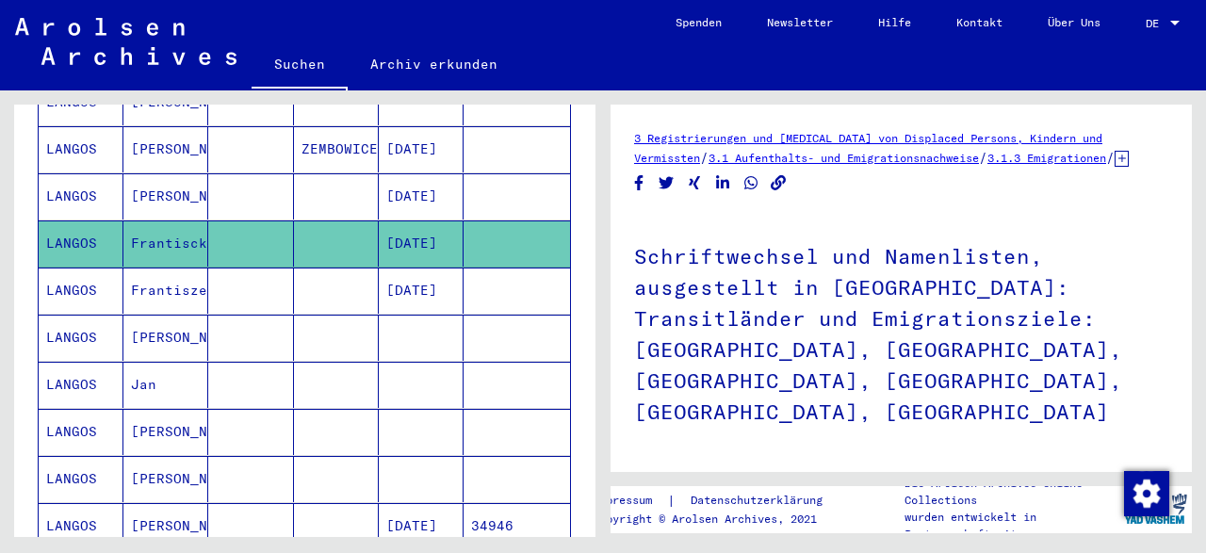
click at [174, 268] on mat-cell "Frantiszek" at bounding box center [165, 291] width 85 height 46
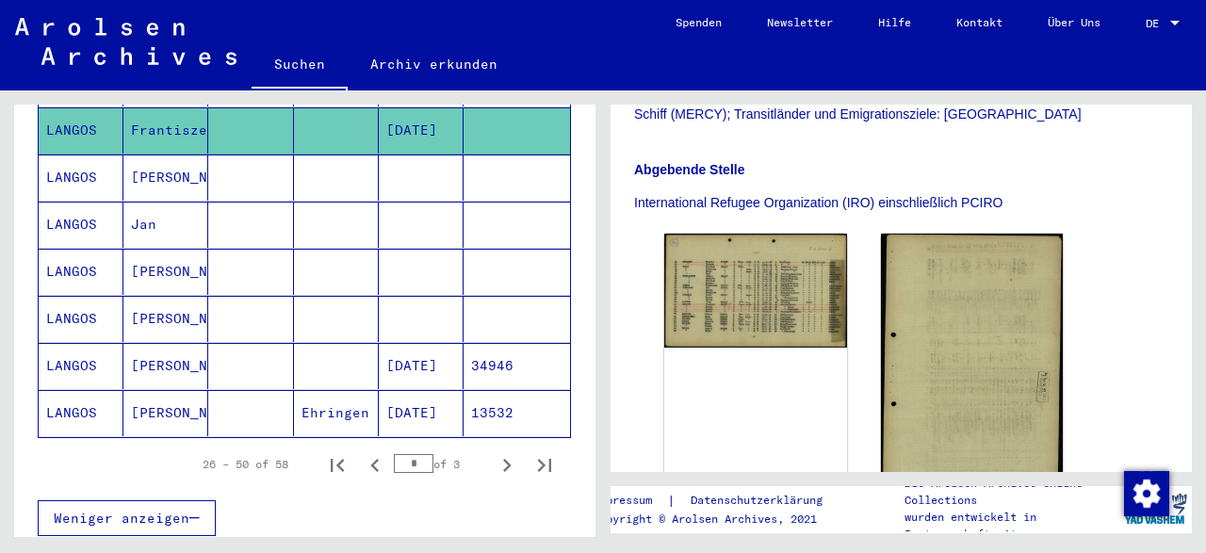
scroll to position [1178, 0]
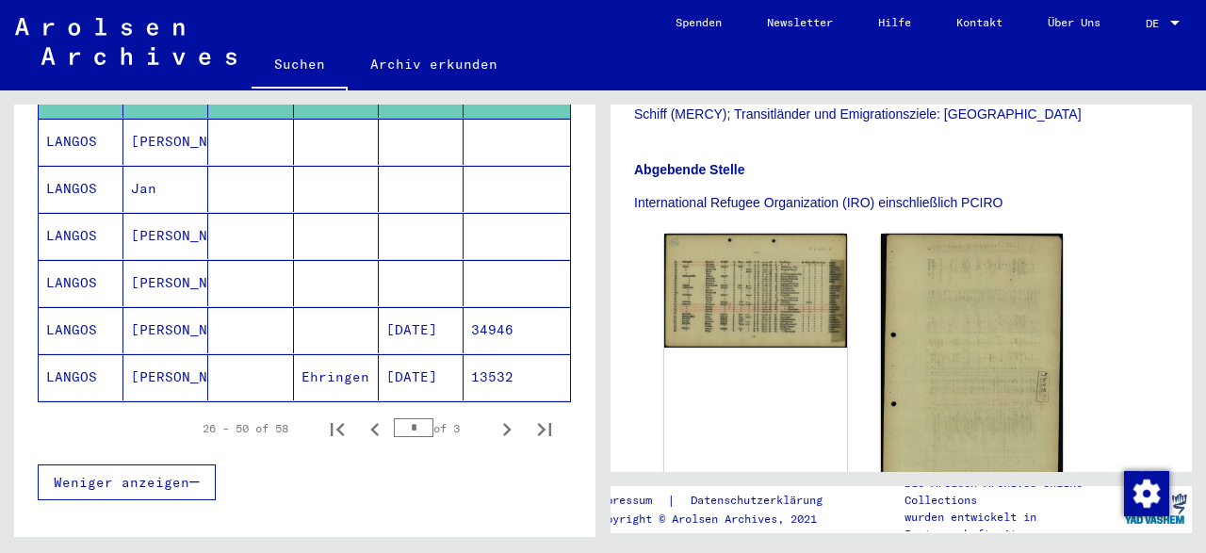
click at [270, 307] on mat-cell at bounding box center [250, 330] width 85 height 46
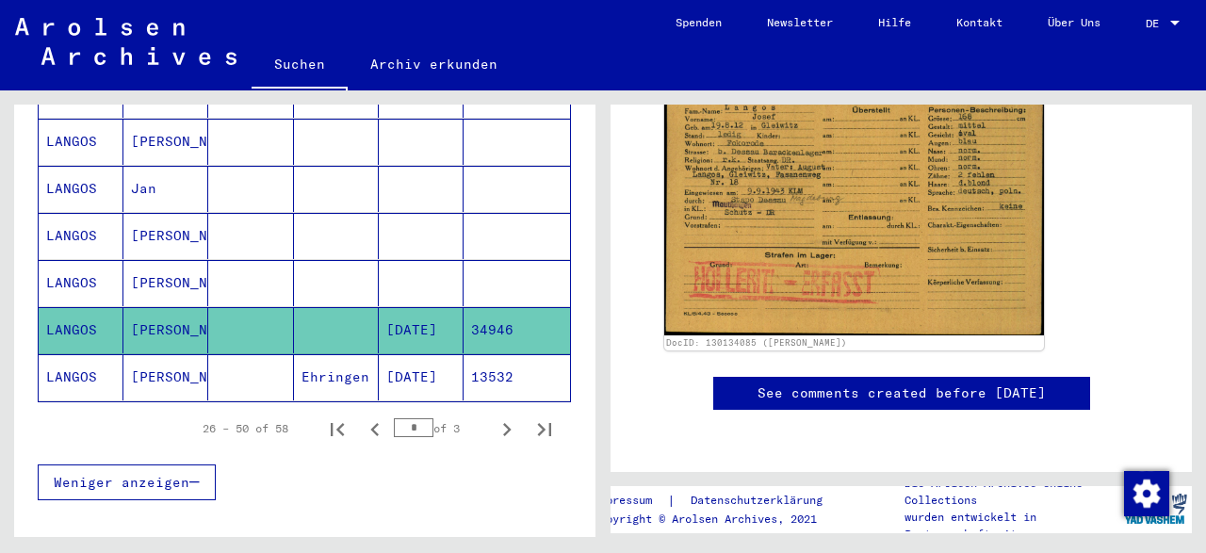
scroll to position [392, 0]
click at [147, 354] on mat-cell "[PERSON_NAME]" at bounding box center [165, 377] width 85 height 46
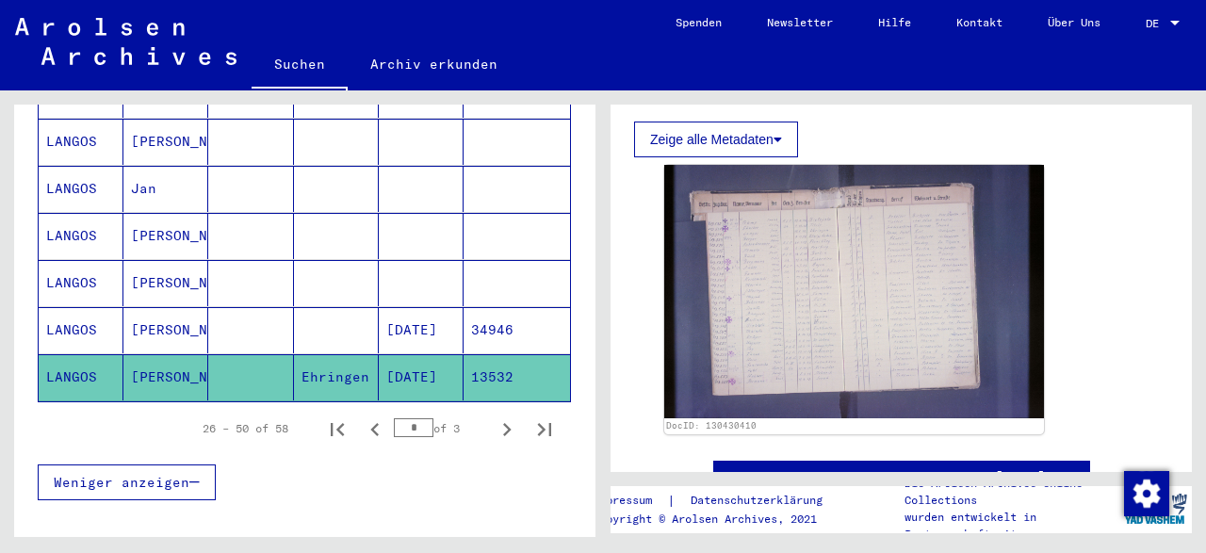
scroll to position [490, 0]
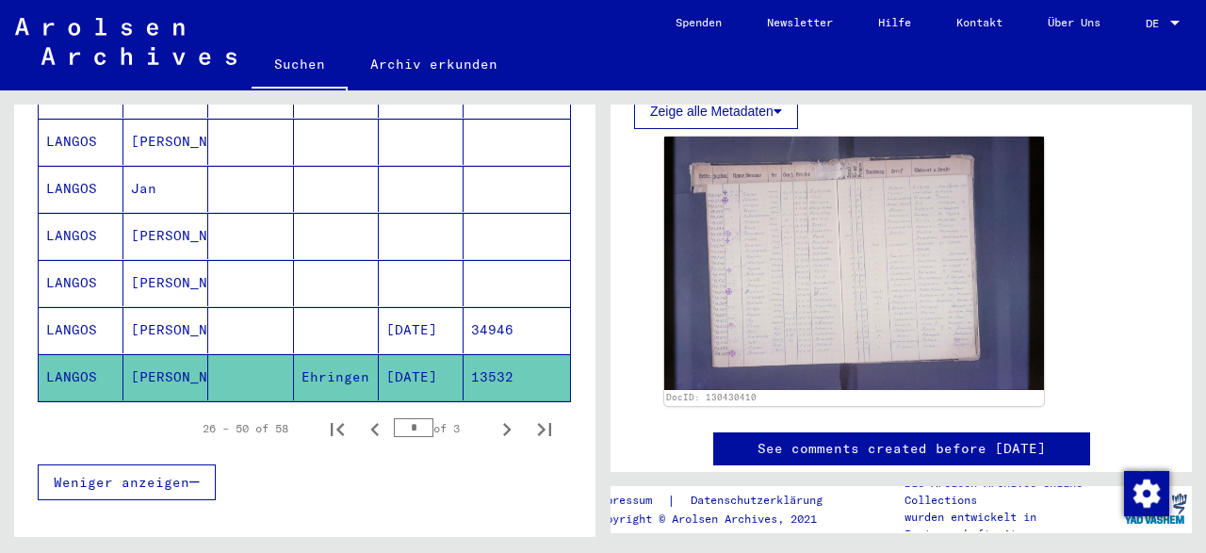
click at [500, 417] on icon "Next page" at bounding box center [507, 430] width 26 height 26
type input "*"
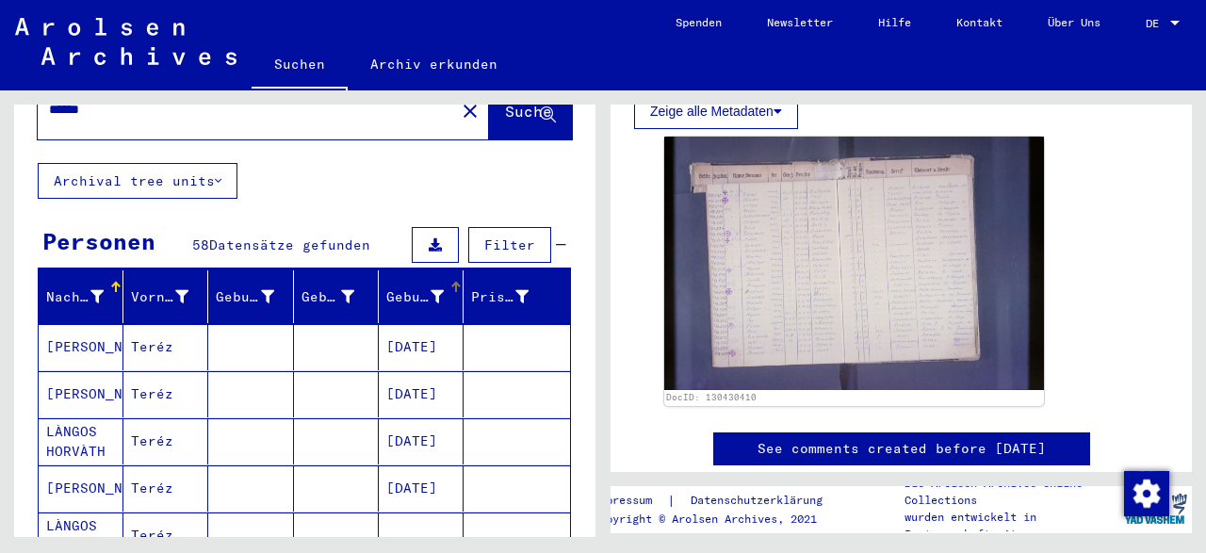
scroll to position [0, 0]
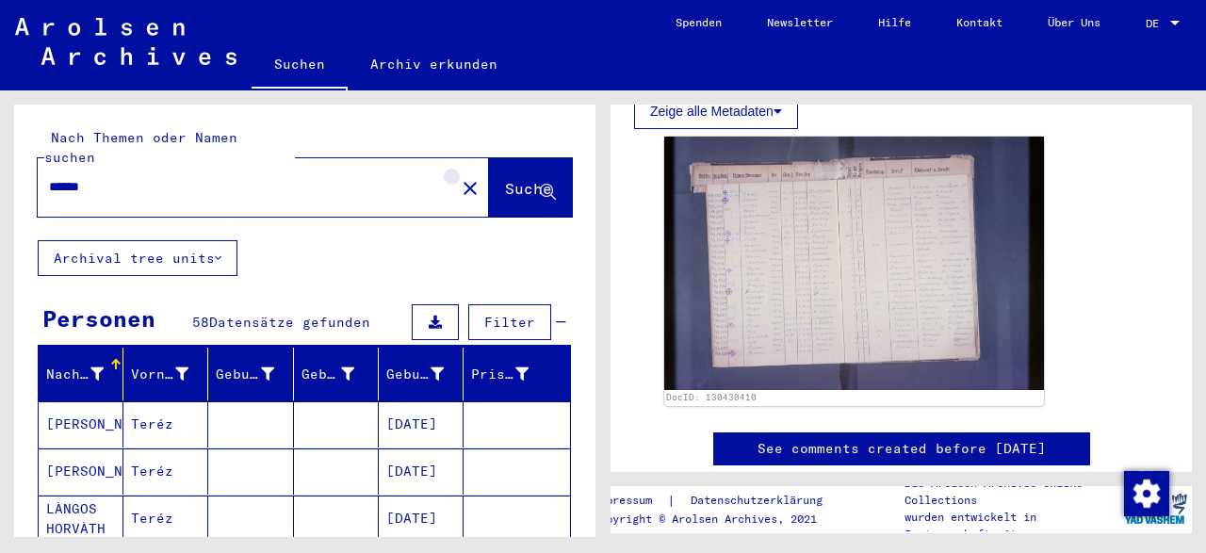
click at [459, 177] on mat-icon "close" at bounding box center [470, 188] width 23 height 23
